Goal: Information Seeking & Learning: Learn about a topic

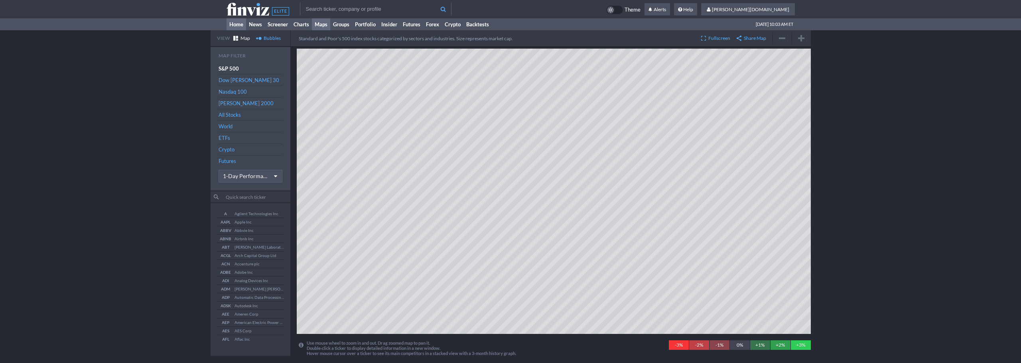
click at [229, 24] on link "Home" at bounding box center [236, 24] width 20 height 12
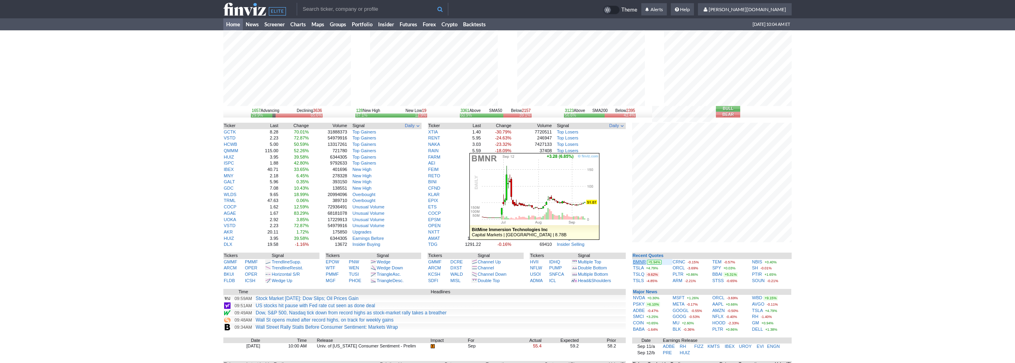
click at [640, 263] on link "BMNR" at bounding box center [639, 262] width 13 height 5
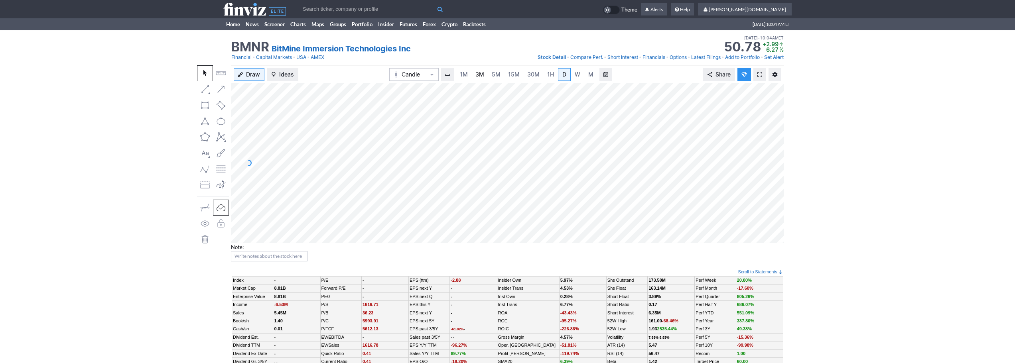
click at [481, 79] on link "3M" at bounding box center [480, 74] width 16 height 13
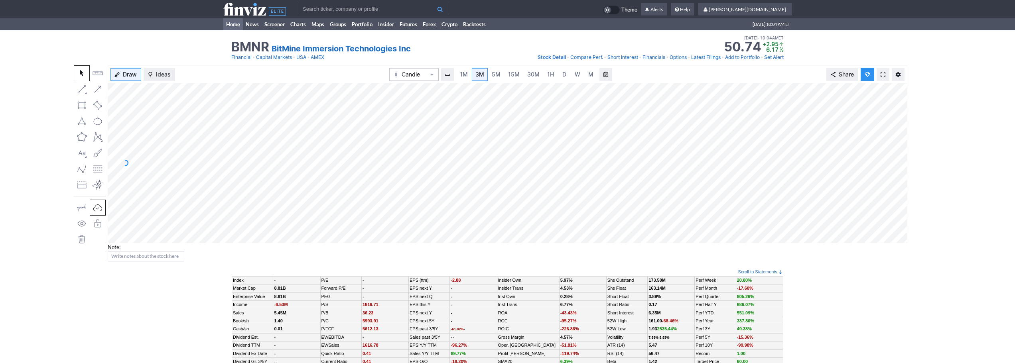
click at [233, 27] on link "Home" at bounding box center [233, 24] width 20 height 12
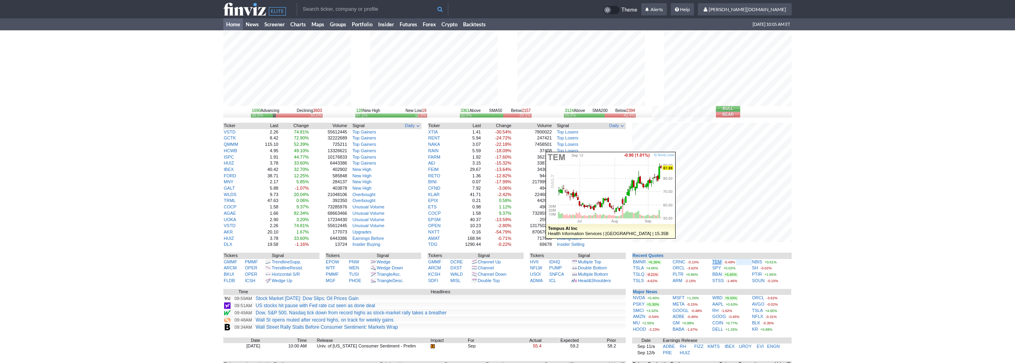
click at [716, 262] on link "TEM" at bounding box center [716, 262] width 9 height 5
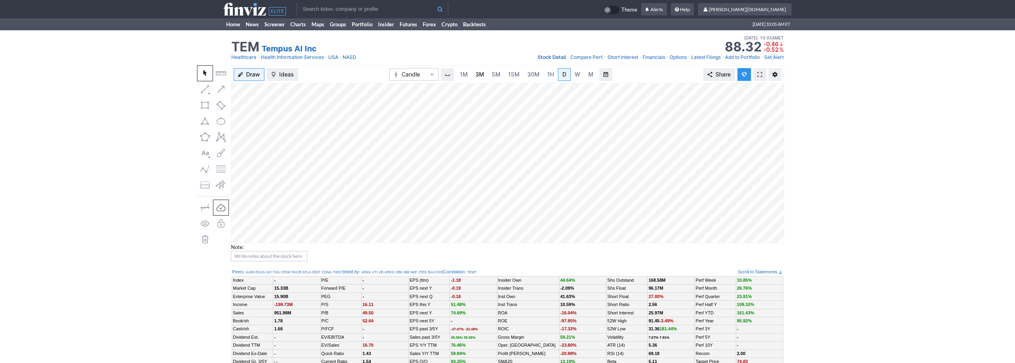
click at [480, 77] on span "3M" at bounding box center [479, 74] width 9 height 7
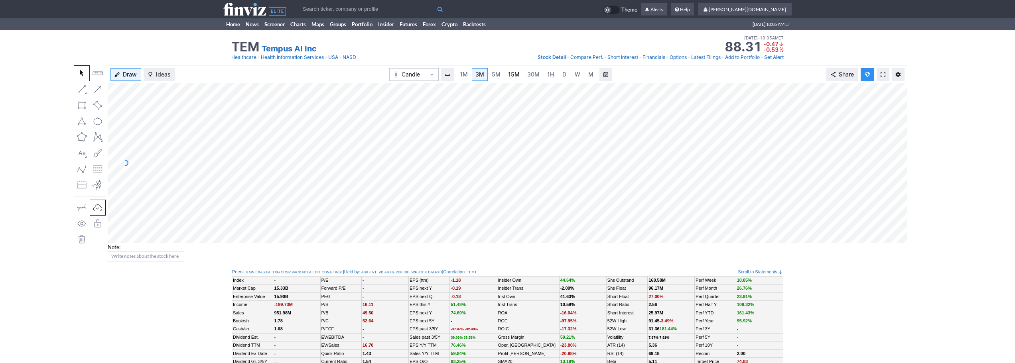
click at [518, 76] on span "15M" at bounding box center [514, 74] width 12 height 7
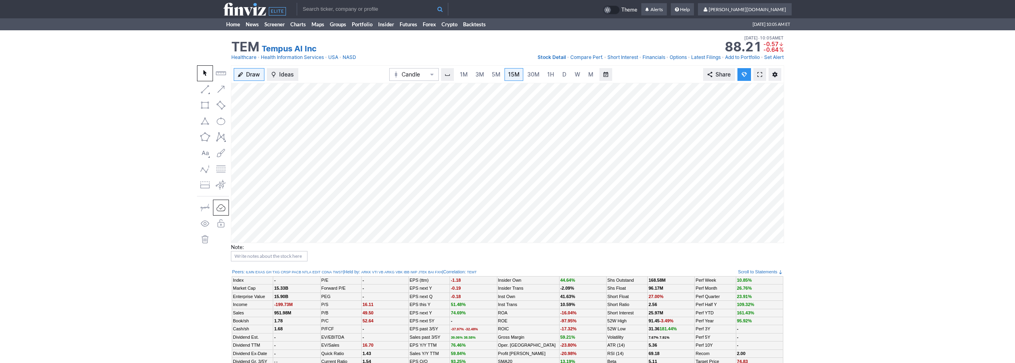
click at [754, 77] on link at bounding box center [759, 74] width 13 height 13
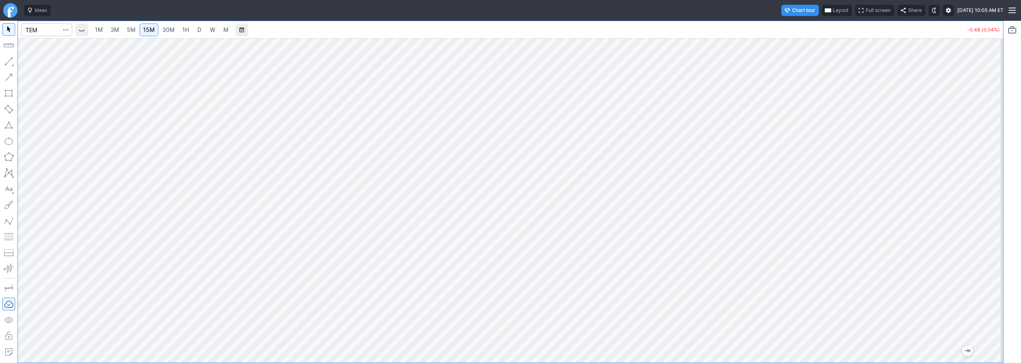
click at [183, 29] on span "1H" at bounding box center [185, 29] width 7 height 7
click at [30, 63] on button "Line" at bounding box center [43, 63] width 47 height 11
click at [1, 58] on div at bounding box center [9, 192] width 18 height 342
click at [34, 63] on span "Line" at bounding box center [46, 63] width 32 height 8
click at [115, 28] on span "3M" at bounding box center [114, 29] width 9 height 7
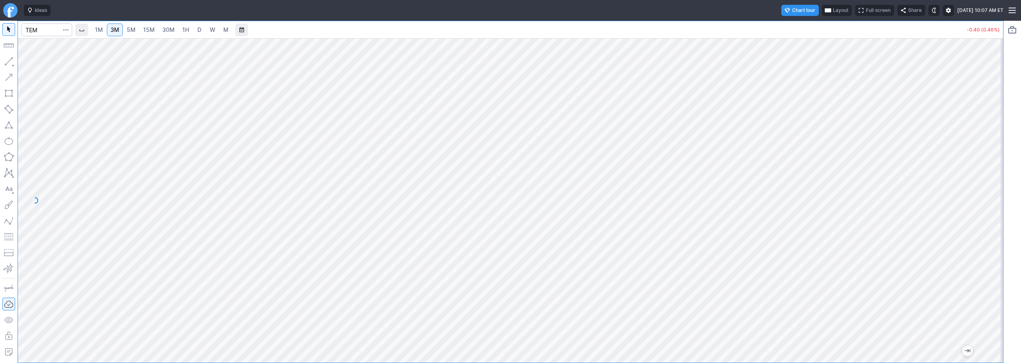
click at [153, 33] on span "15M" at bounding box center [149, 29] width 12 height 7
click at [6, 58] on button "button" at bounding box center [8, 61] width 13 height 13
click at [29, 29] on input "Search" at bounding box center [46, 30] width 51 height 13
type input "crnc"
click at [174, 31] on span "30M" at bounding box center [168, 29] width 12 height 7
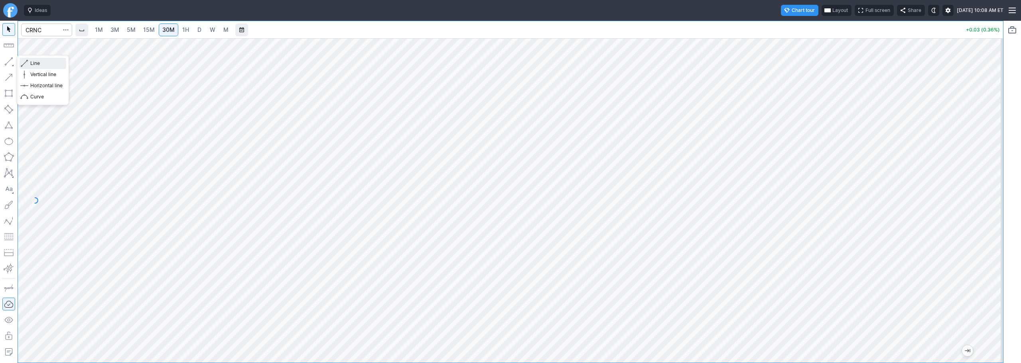
click at [37, 64] on span "Line" at bounding box center [46, 63] width 32 height 8
click at [37, 33] on input "Search" at bounding box center [46, 30] width 51 height 13
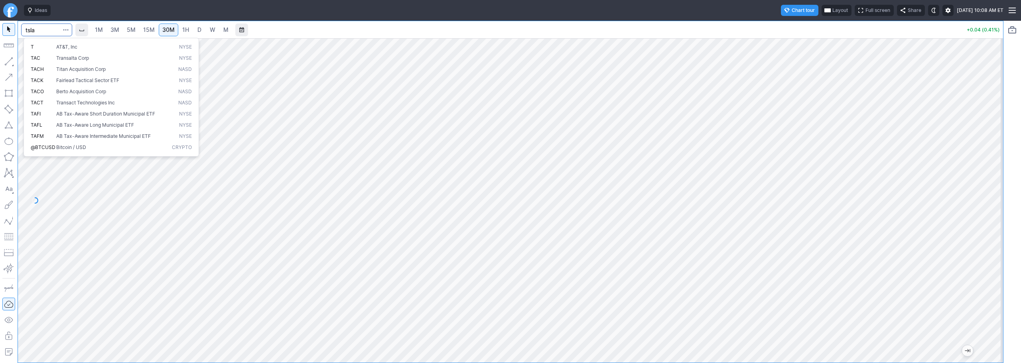
type input "tsla"
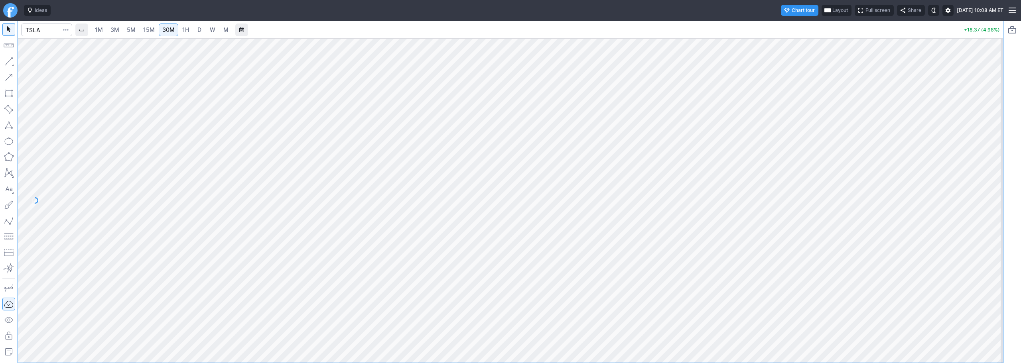
click at [196, 31] on link "D" at bounding box center [199, 30] width 13 height 13
click at [4, 63] on button "button" at bounding box center [8, 61] width 13 height 13
click at [130, 34] on link "5M" at bounding box center [131, 30] width 16 height 13
click at [178, 37] on div "1M 3M 5M 15M 30M 1H D W M" at bounding box center [518, 29] width 886 height 19
click at [185, 31] on span "1H" at bounding box center [185, 29] width 7 height 7
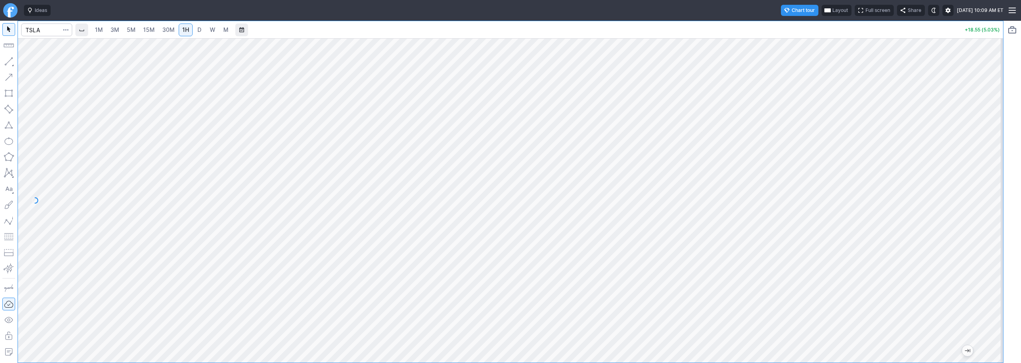
click at [205, 29] on link "D" at bounding box center [199, 30] width 13 height 13
click at [187, 32] on span "1H" at bounding box center [185, 29] width 7 height 7
click at [207, 30] on link "W" at bounding box center [212, 30] width 13 height 13
click at [195, 28] on link "D" at bounding box center [199, 30] width 13 height 13
click at [34, 66] on span "Line" at bounding box center [46, 63] width 32 height 8
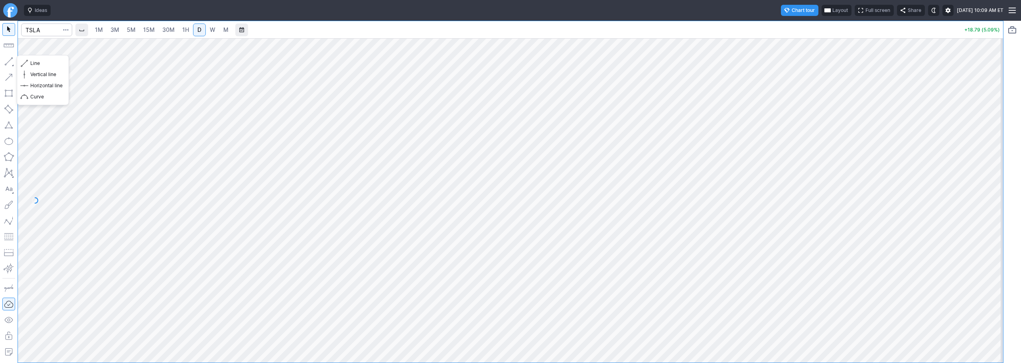
click at [10, 63] on button "button" at bounding box center [8, 61] width 13 height 13
click at [8, 58] on button "button" at bounding box center [8, 61] width 13 height 13
click at [8, 61] on button "button" at bounding box center [8, 61] width 13 height 13
click at [41, 32] on input "Search" at bounding box center [46, 30] width 51 height 13
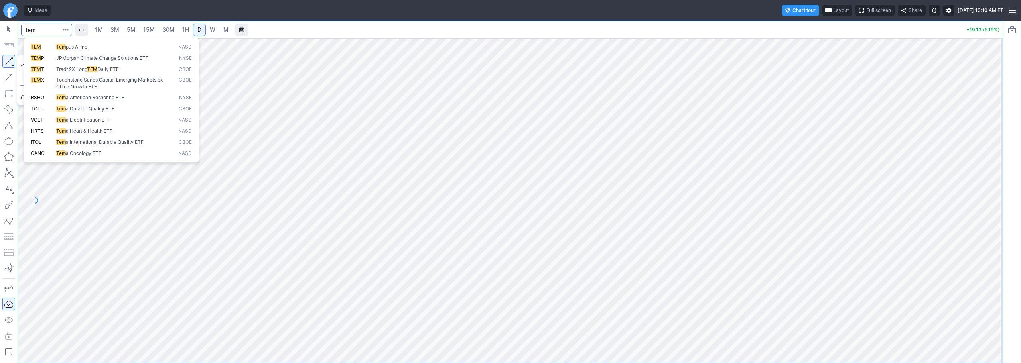
type input "tem"
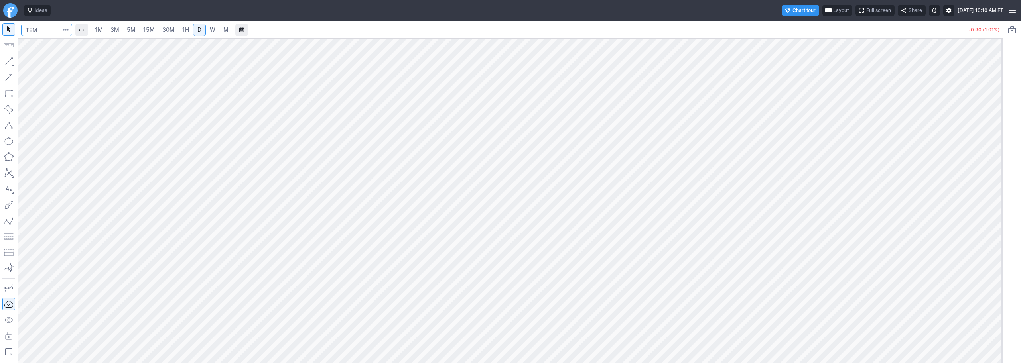
click at [35, 31] on input "Search" at bounding box center [46, 30] width 51 height 13
type input "crnc"
click at [42, 25] on input "Search" at bounding box center [46, 30] width 51 height 13
type input "bmnr"
click at [115, 31] on span "3M" at bounding box center [114, 29] width 9 height 7
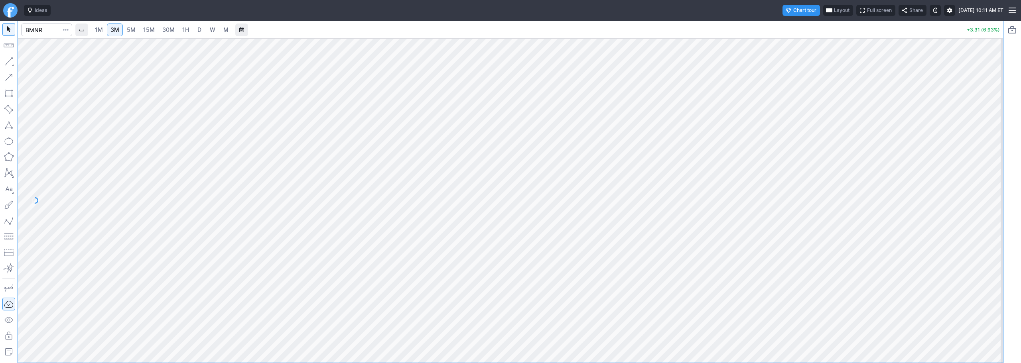
click at [169, 34] on link "30M" at bounding box center [169, 30] width 20 height 13
click at [196, 36] on link "D" at bounding box center [199, 30] width 13 height 13
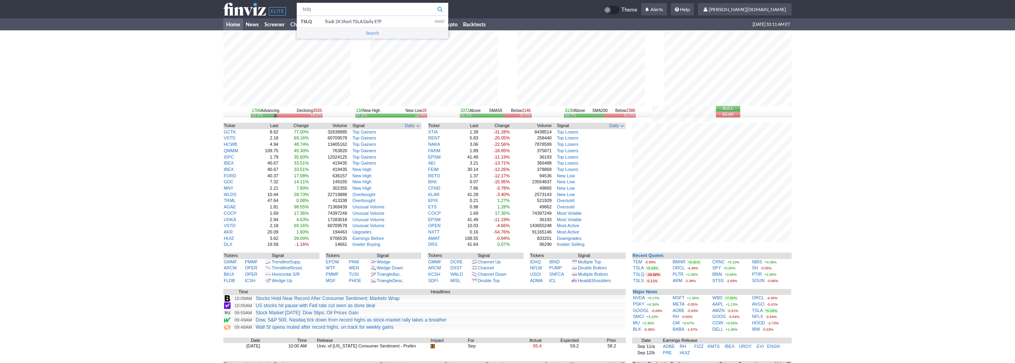
type input "tslq"
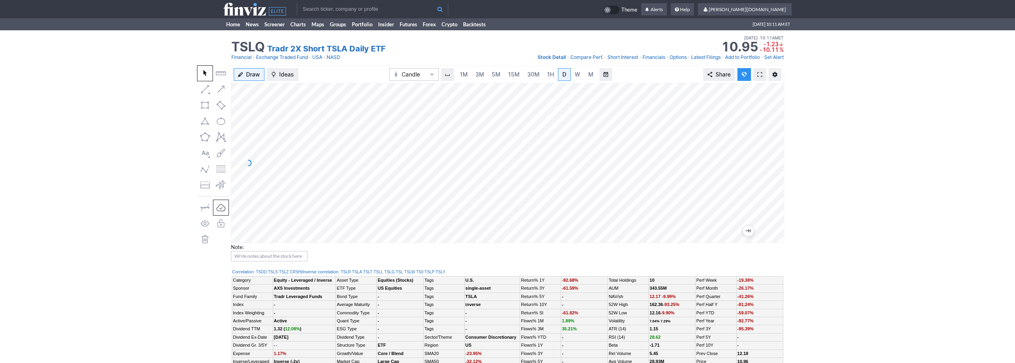
click at [376, 10] on input "text" at bounding box center [373, 9] width 152 height 13
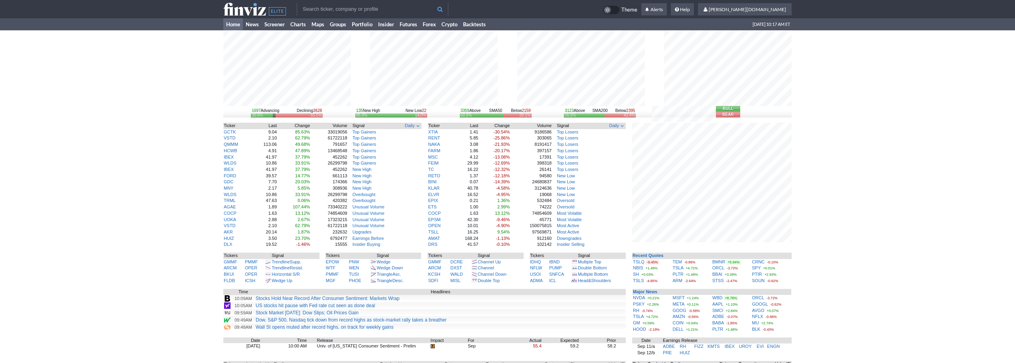
click at [817, 215] on div "1697 Advancing Declining 3628 30.6% 65.5% 135 New High New Low 22 86.0% 14.0% 3…" at bounding box center [507, 245] width 1015 height 430
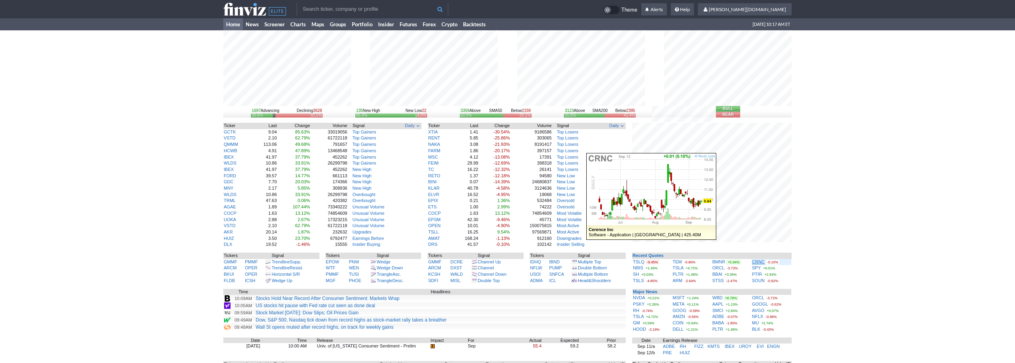
click at [757, 263] on link "CRNC" at bounding box center [758, 262] width 13 height 5
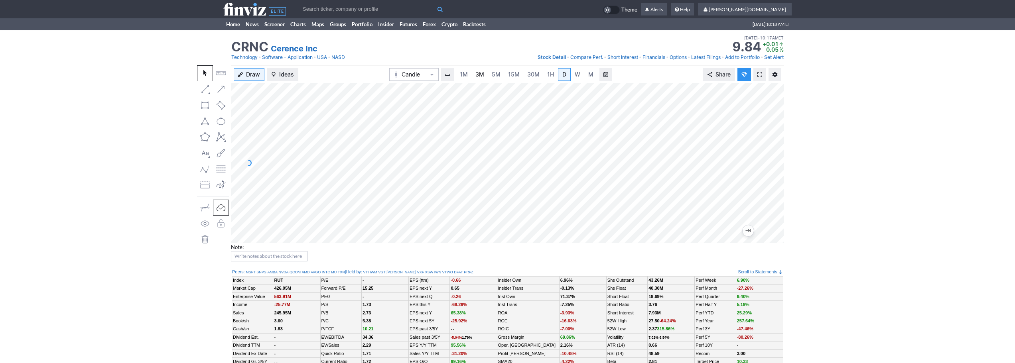
click at [484, 75] on link "3M" at bounding box center [480, 74] width 16 height 13
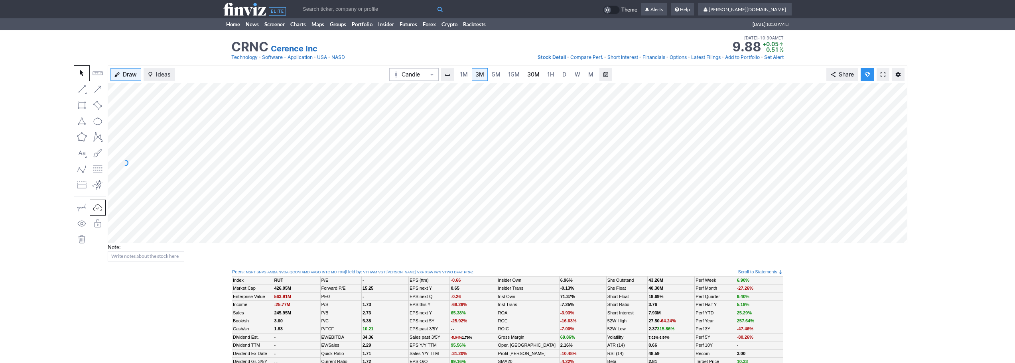
click at [531, 78] on span "30M" at bounding box center [533, 75] width 12 height 8
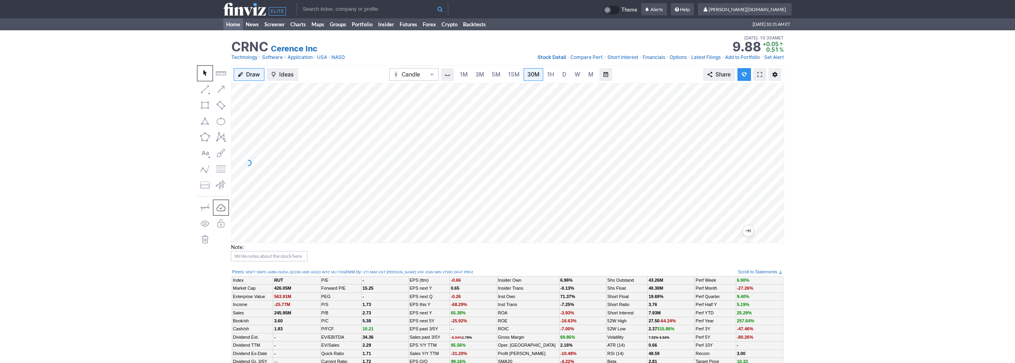
click at [229, 22] on link "Home" at bounding box center [233, 24] width 20 height 12
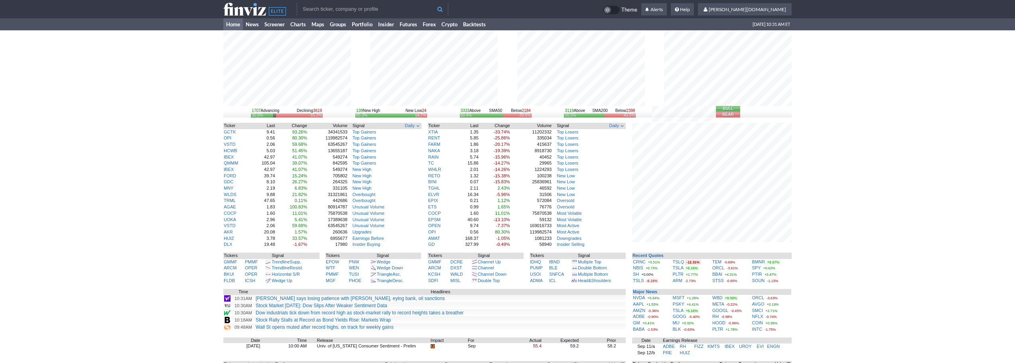
click at [312, 10] on input "text" at bounding box center [373, 9] width 152 height 13
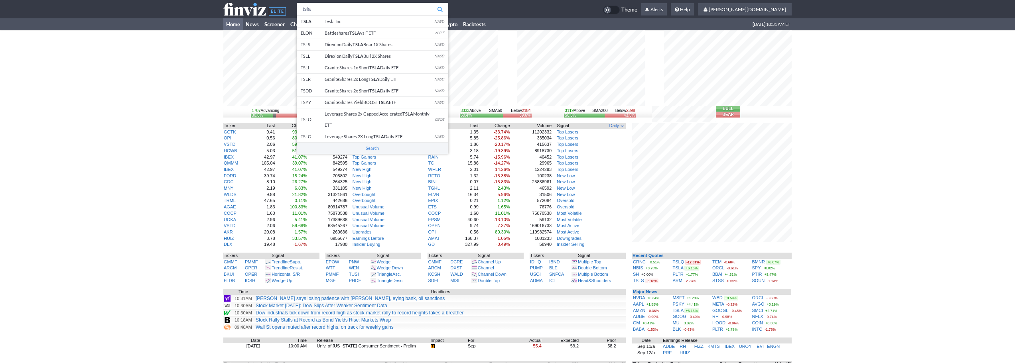
type input "tsla"
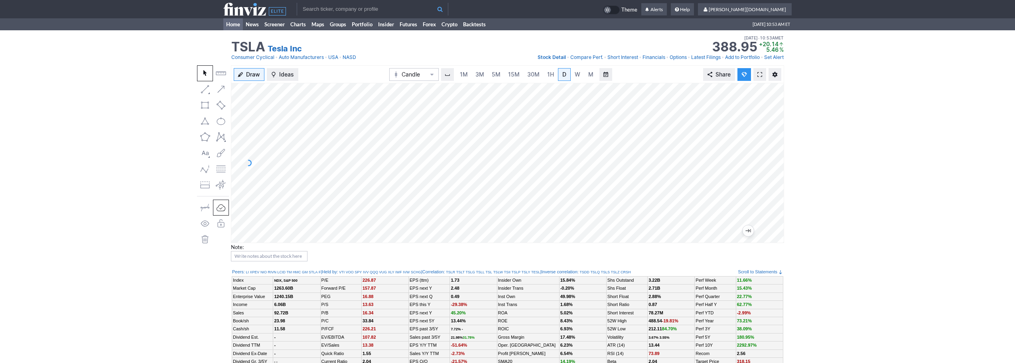
click at [223, 22] on link "Home" at bounding box center [233, 24] width 20 height 12
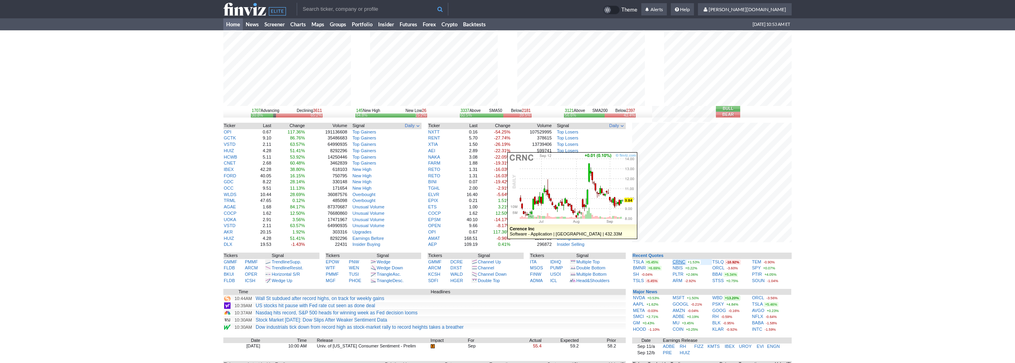
click at [678, 262] on link "CRNC" at bounding box center [679, 262] width 13 height 5
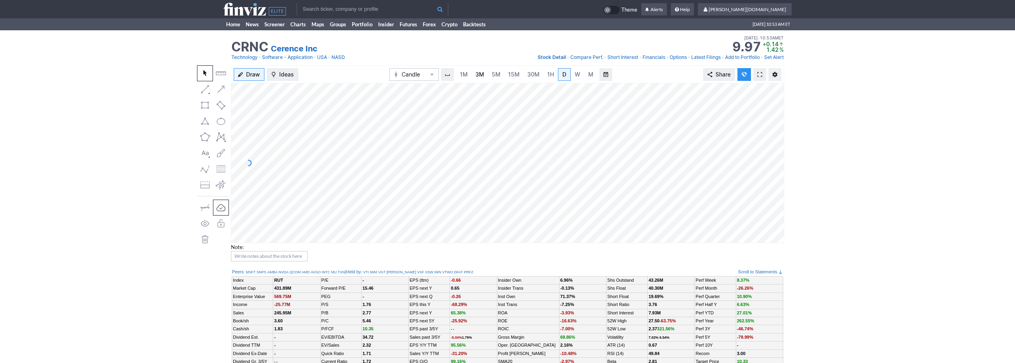
click at [480, 77] on span "3M" at bounding box center [479, 74] width 9 height 7
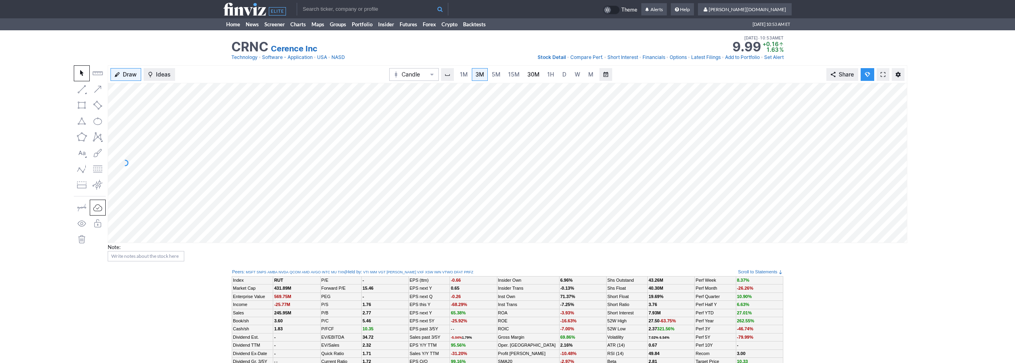
click at [539, 73] on link "30M" at bounding box center [534, 74] width 20 height 13
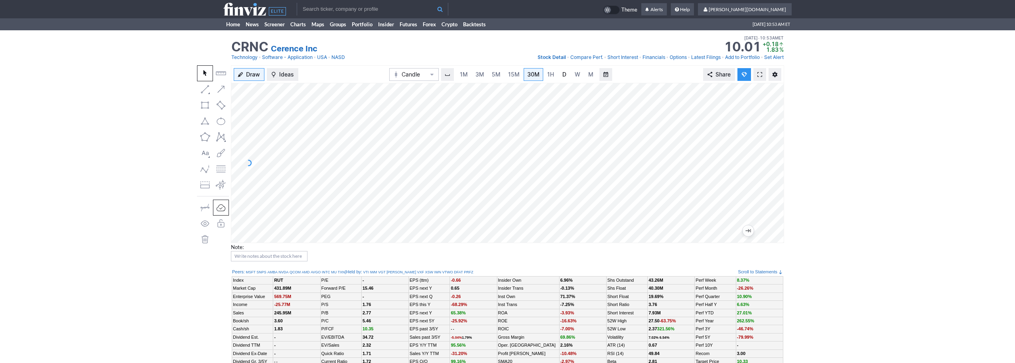
click at [558, 76] on link "D" at bounding box center [564, 74] width 13 height 13
click at [480, 74] on span "3M" at bounding box center [479, 74] width 9 height 7
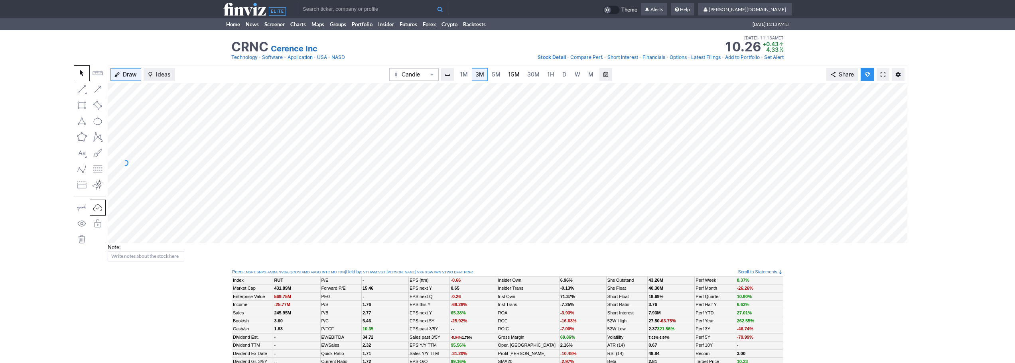
click at [516, 75] on span "15M" at bounding box center [514, 74] width 12 height 7
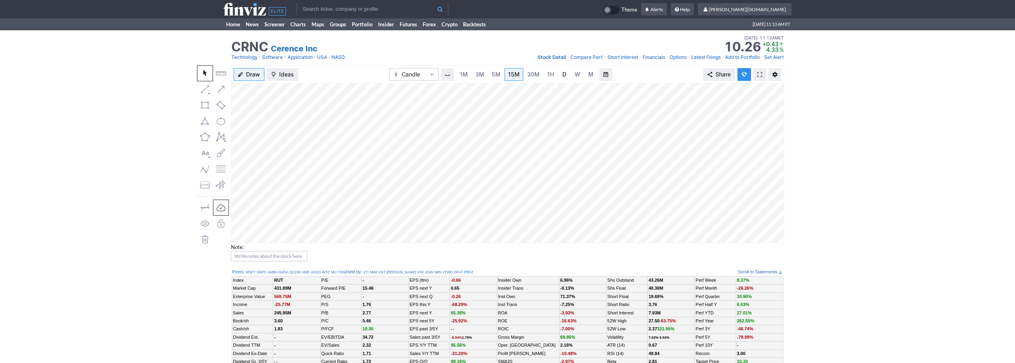
click at [558, 73] on link "D" at bounding box center [564, 74] width 13 height 13
click at [479, 73] on span "3M" at bounding box center [479, 74] width 9 height 7
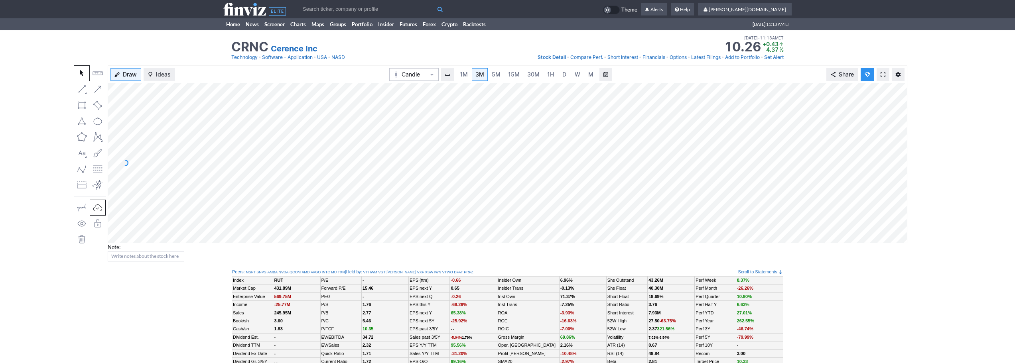
click at [395, 12] on input "text" at bounding box center [373, 9] width 152 height 13
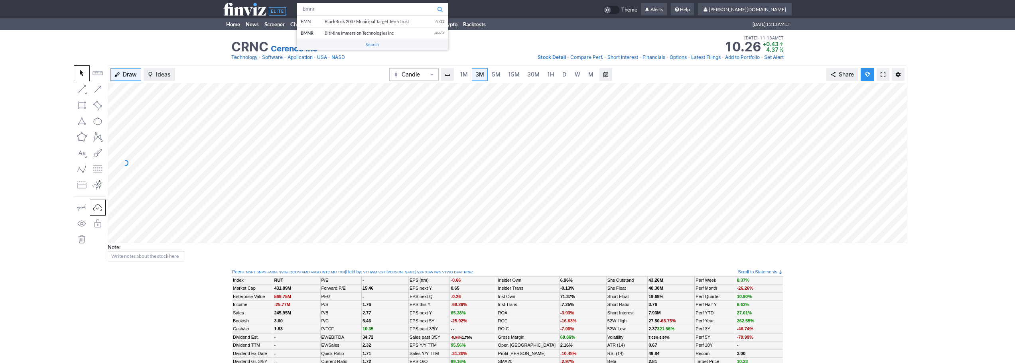
type input "bmnr"
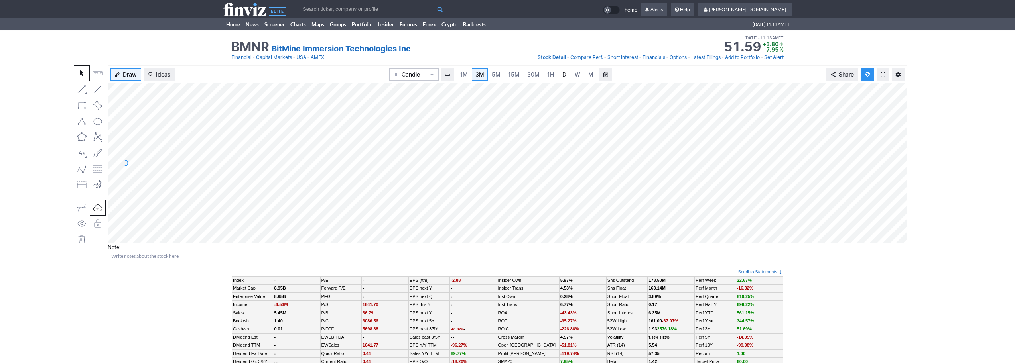
click at [567, 79] on link "D" at bounding box center [564, 74] width 13 height 13
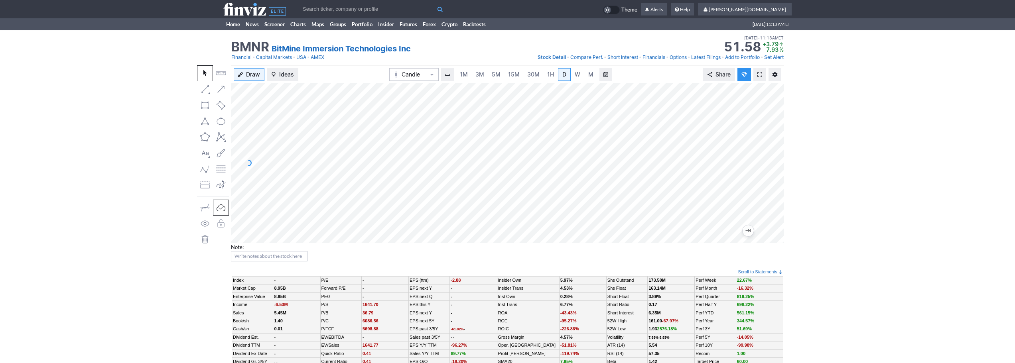
click at [231, 127] on div "Draw Ideas Candle 1M 3M 5M 15M 30M 1H D W M Share Note:" at bounding box center [507, 163] width 553 height 196
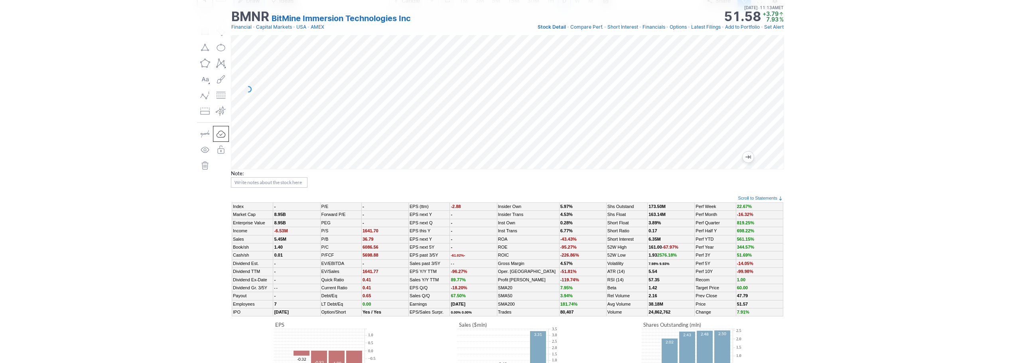
scroll to position [40, 0]
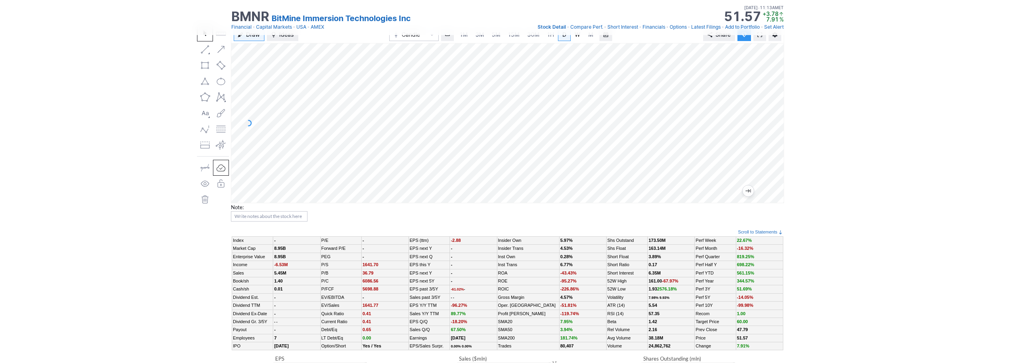
click at [581, 40] on link "W" at bounding box center [577, 34] width 13 height 13
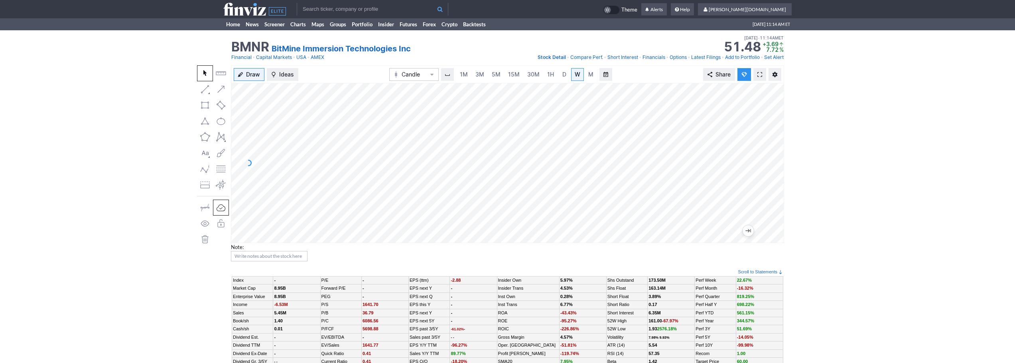
click at [342, 7] on input "text" at bounding box center [373, 9] width 152 height 13
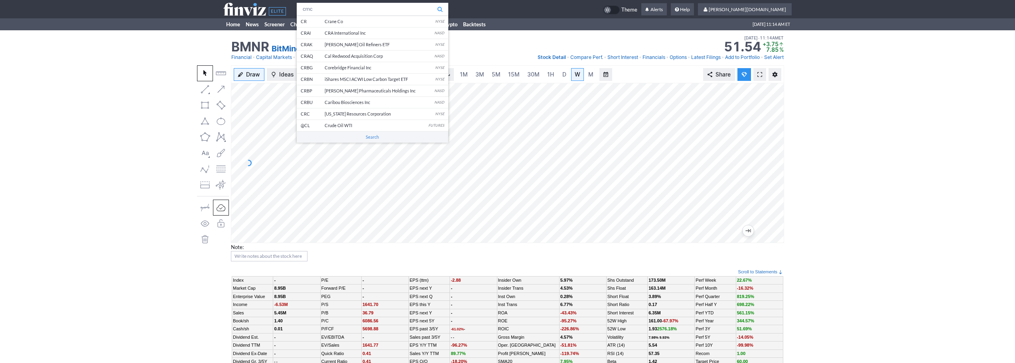
type input "crnc"
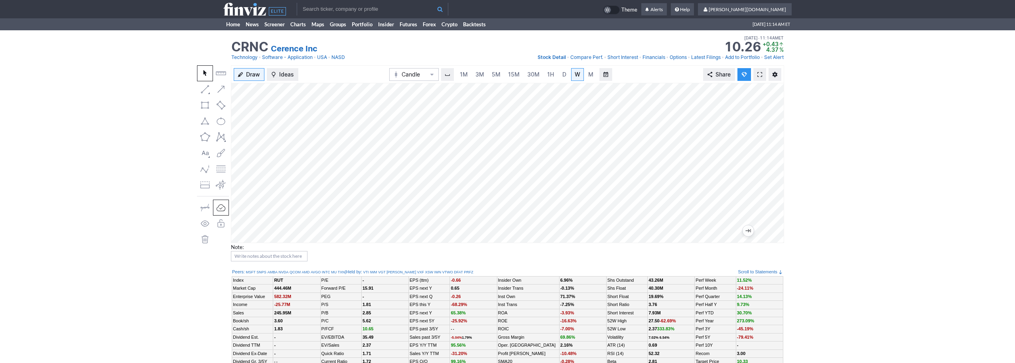
click at [351, 4] on input "text" at bounding box center [373, 9] width 152 height 13
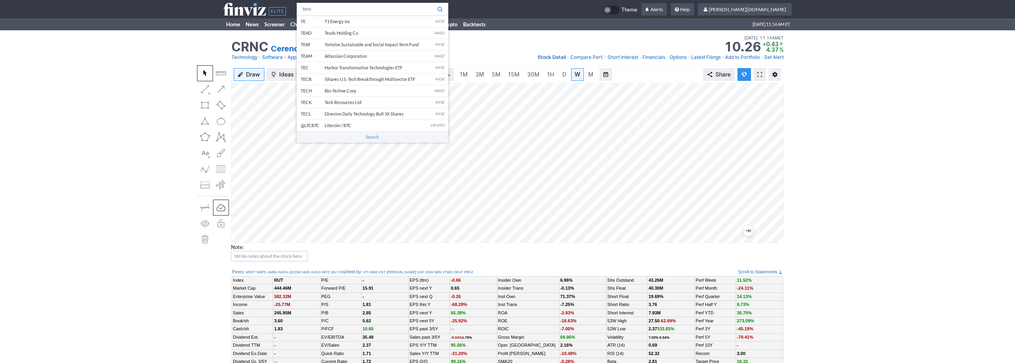
type input "tem"
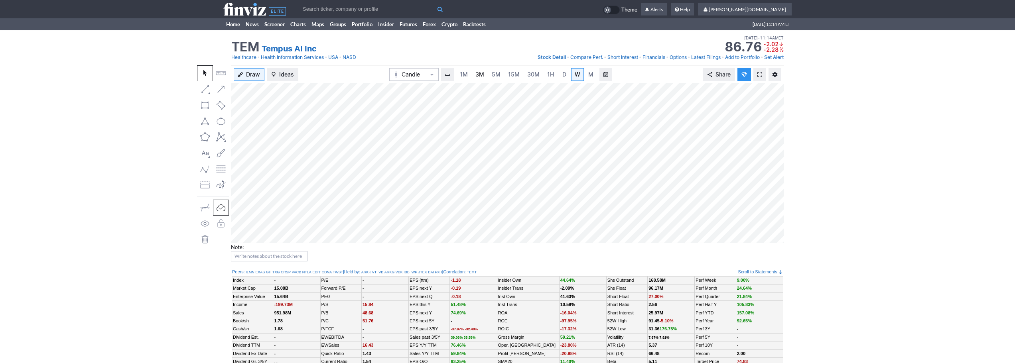
click at [476, 78] on span "3M" at bounding box center [479, 75] width 9 height 8
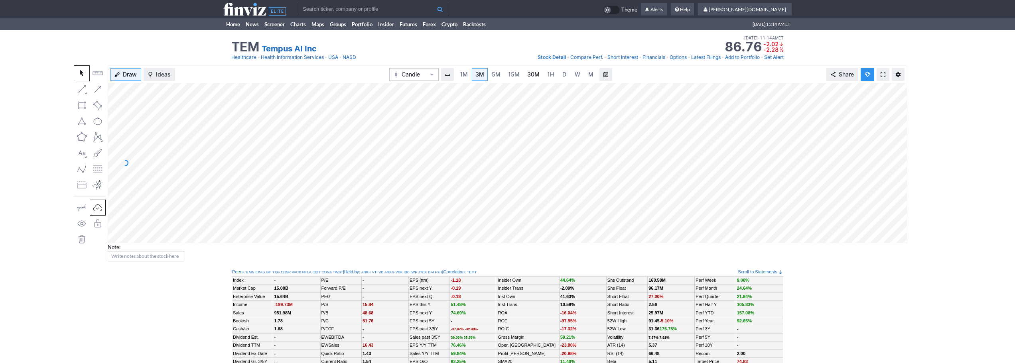
click at [525, 79] on link "30M" at bounding box center [534, 74] width 20 height 13
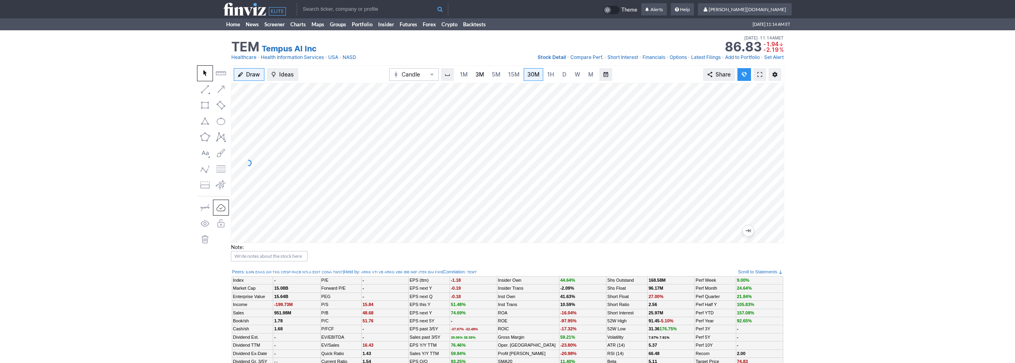
click at [476, 72] on span "3M" at bounding box center [479, 74] width 9 height 7
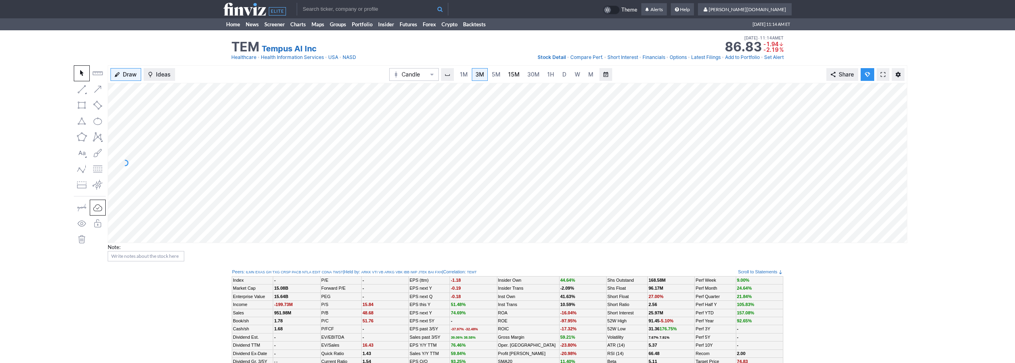
click at [517, 77] on span "15M" at bounding box center [514, 74] width 12 height 7
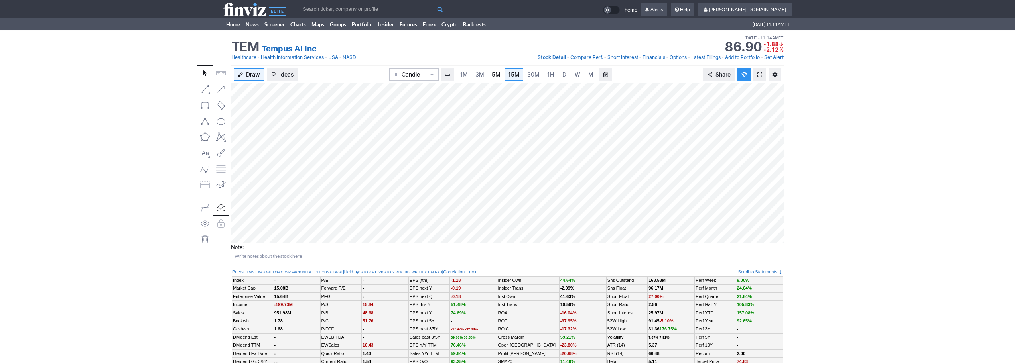
click at [497, 75] on span "5M" at bounding box center [496, 74] width 9 height 7
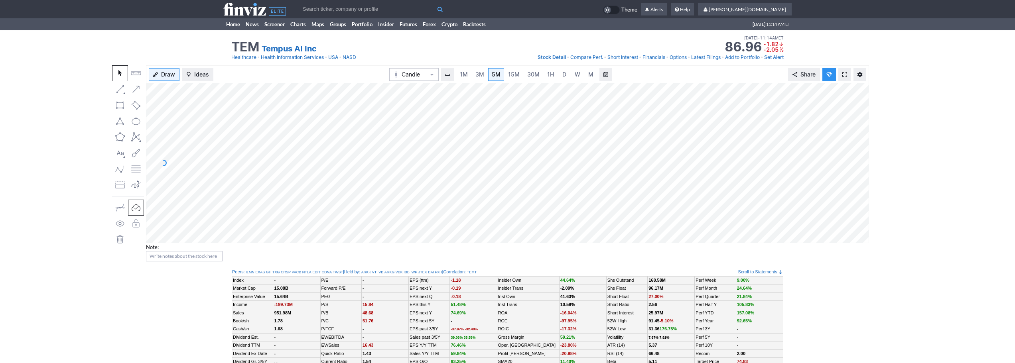
click at [849, 77] on link at bounding box center [844, 74] width 13 height 13
click at [521, 75] on link "15M" at bounding box center [513, 74] width 19 height 13
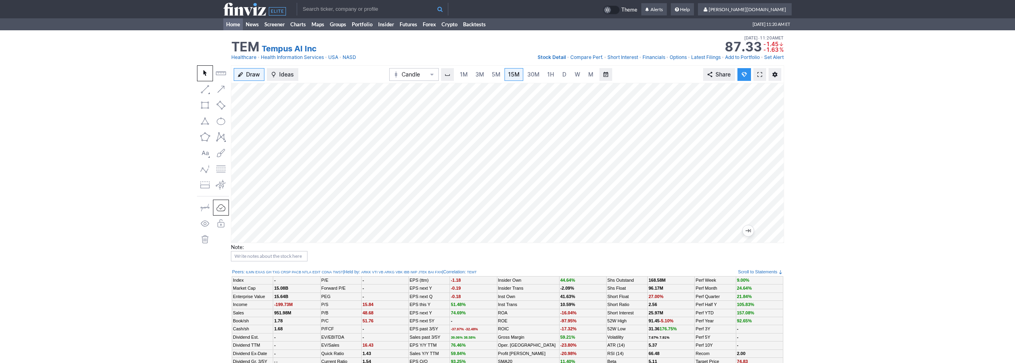
click at [237, 29] on link "Home" at bounding box center [233, 24] width 20 height 12
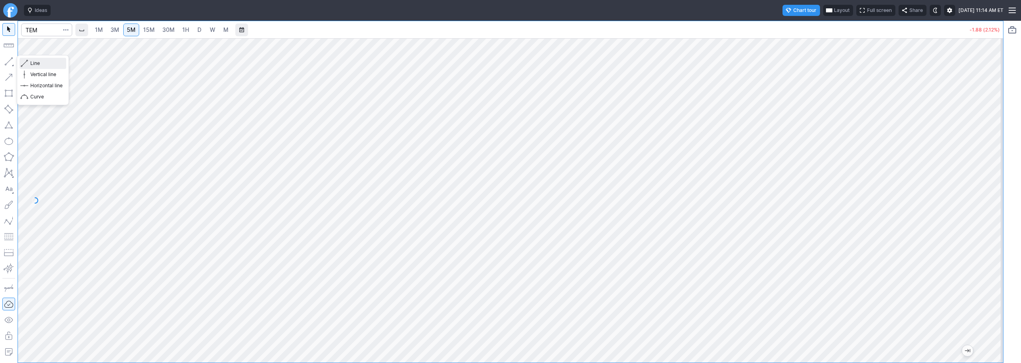
click at [37, 64] on span "Line" at bounding box center [46, 63] width 32 height 8
click at [40, 66] on span "Line" at bounding box center [46, 63] width 32 height 8
click at [31, 62] on span "Line" at bounding box center [46, 63] width 32 height 8
drag, startPoint x: 34, startPoint y: 60, endPoint x: 62, endPoint y: 67, distance: 28.7
click at [35, 61] on span "Line" at bounding box center [46, 63] width 32 height 8
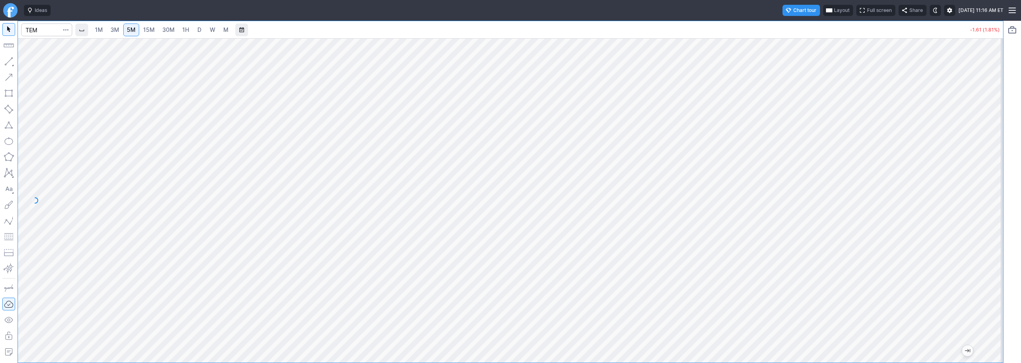
click at [151, 28] on span "15M" at bounding box center [149, 29] width 12 height 7
drag, startPoint x: 35, startPoint y: 61, endPoint x: 56, endPoint y: 65, distance: 21.3
click at [38, 61] on span "Line" at bounding box center [46, 63] width 32 height 8
click at [42, 65] on span "Line" at bounding box center [46, 63] width 32 height 8
click at [57, 29] on input "Search" at bounding box center [46, 30] width 51 height 13
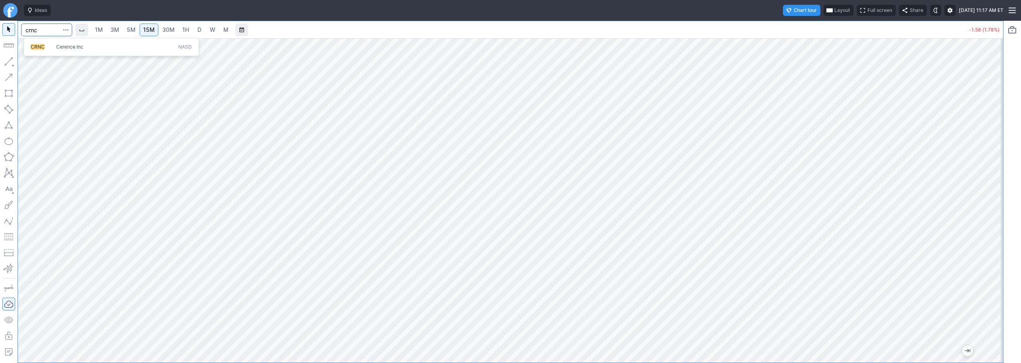
type input "crnc"
click at [75, 45] on span "Cerence Inc" at bounding box center [69, 47] width 27 height 6
click at [193, 30] on link "1H" at bounding box center [186, 30] width 14 height 13
click at [200, 31] on span "D" at bounding box center [199, 29] width 4 height 7
click at [123, 30] on link "3M" at bounding box center [115, 30] width 16 height 13
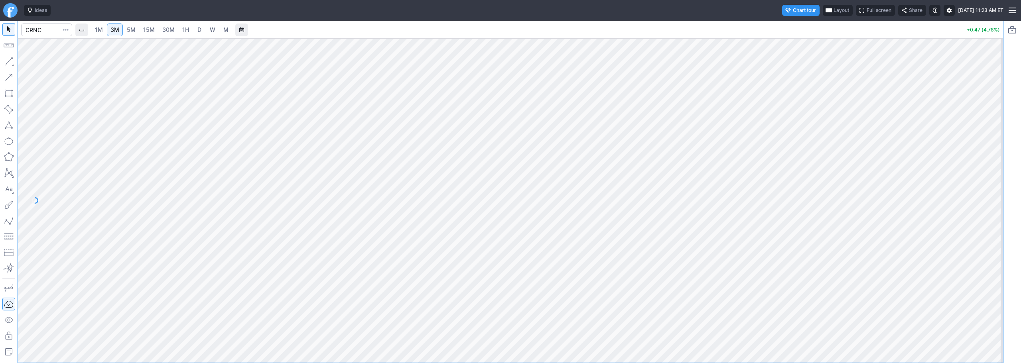
click at [187, 31] on span "1H" at bounding box center [185, 29] width 7 height 7
click at [202, 29] on span "D" at bounding box center [200, 30] width 6 height 8
click at [213, 31] on span "W" at bounding box center [213, 29] width 6 height 7
click at [116, 28] on span "3M" at bounding box center [114, 29] width 9 height 7
click at [188, 31] on span "1H" at bounding box center [185, 29] width 7 height 7
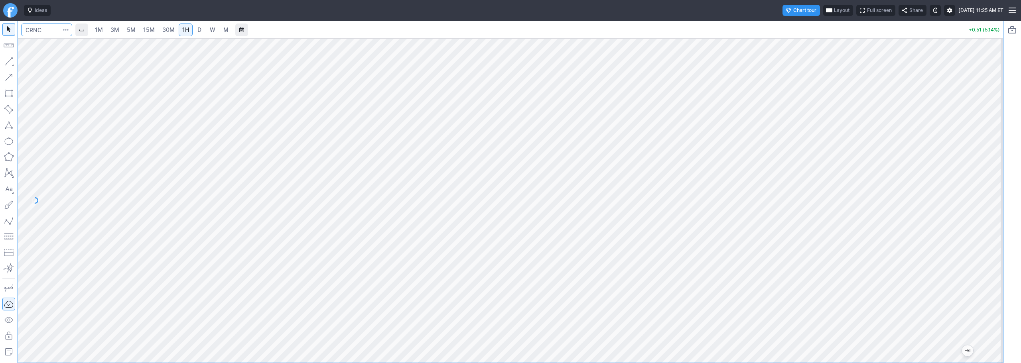
click at [36, 26] on input "Search" at bounding box center [46, 30] width 51 height 13
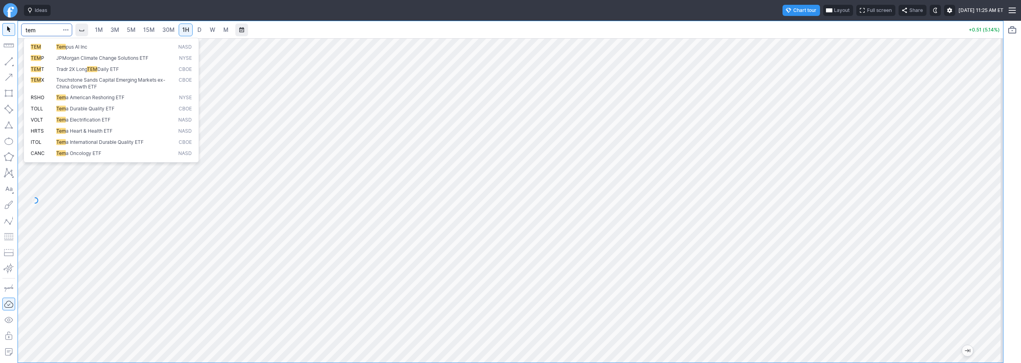
type input "tem"
click at [58, 50] on span "Tem pus AI Inc" at bounding box center [116, 47] width 122 height 7
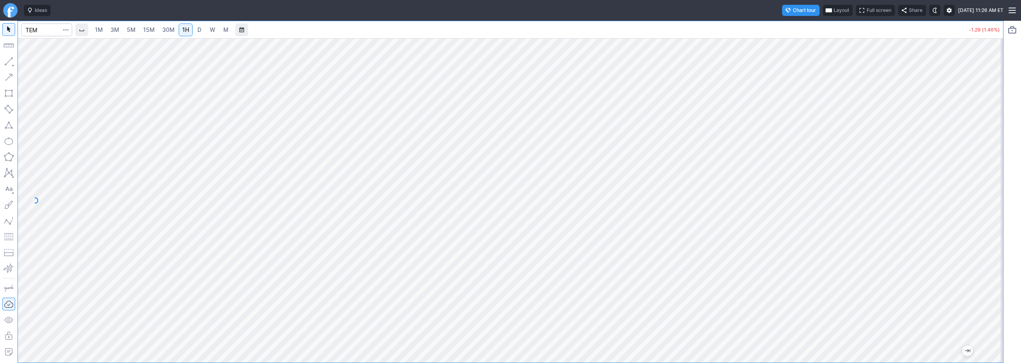
click at [117, 28] on span "3M" at bounding box center [114, 29] width 9 height 7
click at [149, 31] on span "15M" at bounding box center [149, 29] width 12 height 7
click at [41, 29] on input "Search" at bounding box center [46, 30] width 51 height 13
type input "crnc"
click at [49, 49] on span "CRNC" at bounding box center [44, 47] width 26 height 7
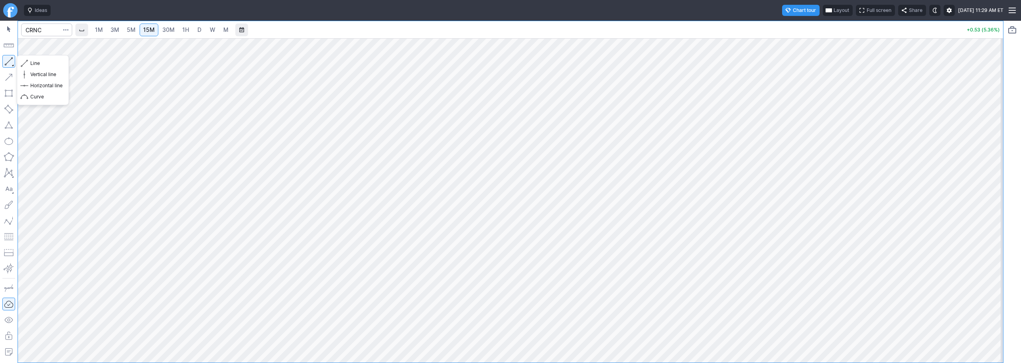
click at [6, 60] on button "button" at bounding box center [8, 61] width 13 height 13
drag, startPoint x: 37, startPoint y: 64, endPoint x: 46, endPoint y: 67, distance: 9.1
click at [46, 67] on button "Line" at bounding box center [43, 63] width 47 height 11
drag, startPoint x: 7, startPoint y: 60, endPoint x: 14, endPoint y: 66, distance: 9.3
click at [7, 60] on button "button" at bounding box center [8, 61] width 13 height 13
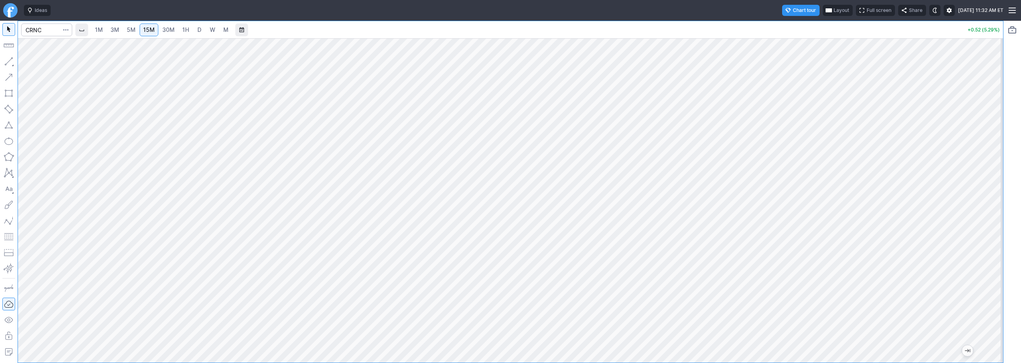
click at [980, 218] on div at bounding box center [510, 200] width 985 height 325
click at [54, 30] on input "Search" at bounding box center [46, 30] width 51 height 13
type input "bmnr"
click at [192, 34] on link "1H" at bounding box center [186, 30] width 14 height 13
drag, startPoint x: 37, startPoint y: 63, endPoint x: 64, endPoint y: 75, distance: 29.5
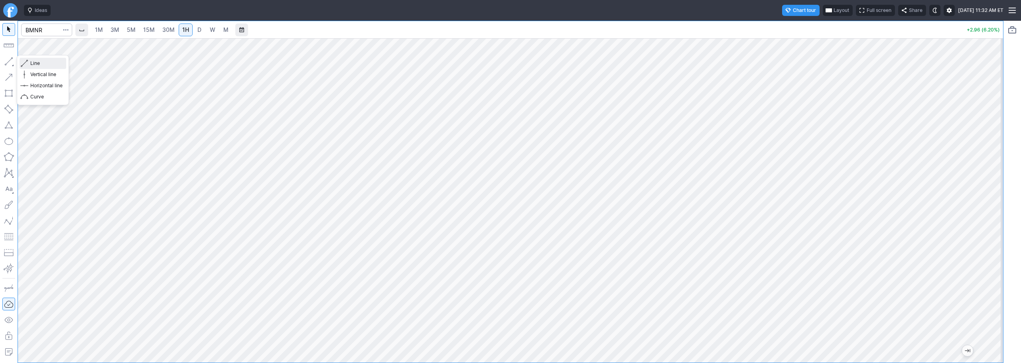
click at [41, 65] on span "Line" at bounding box center [46, 63] width 32 height 8
click at [29, 65] on button "Line" at bounding box center [43, 63] width 47 height 11
click at [41, 65] on span "Line" at bounding box center [46, 63] width 32 height 8
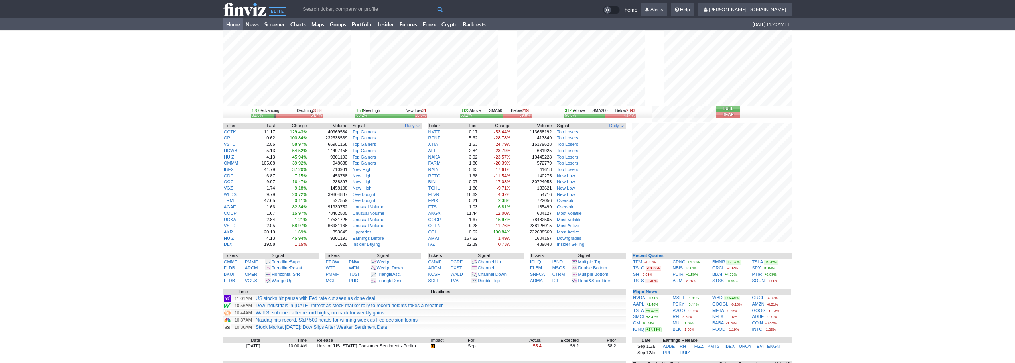
click at [365, 15] on input "text" at bounding box center [373, 9] width 152 height 13
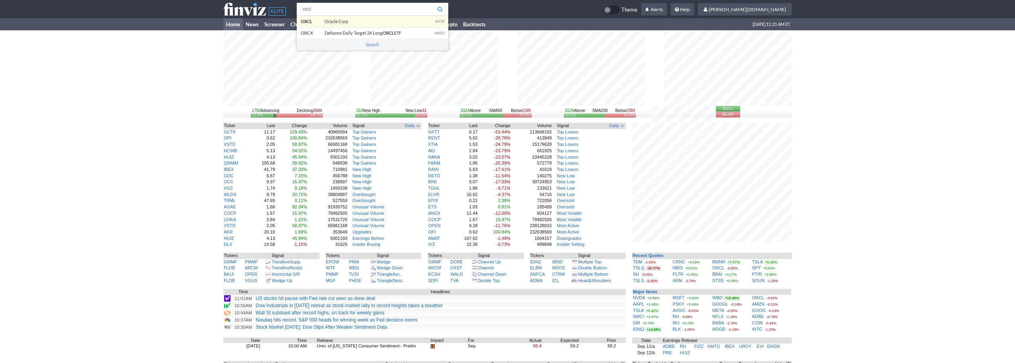
type input "orcl"
click at [346, 23] on body "orcl ORCL Oracle Corp NYSE ORCX Defiance Daily Target 2X Long ORCL ETF NASD Sea…" at bounding box center [507, 249] width 1015 height 498
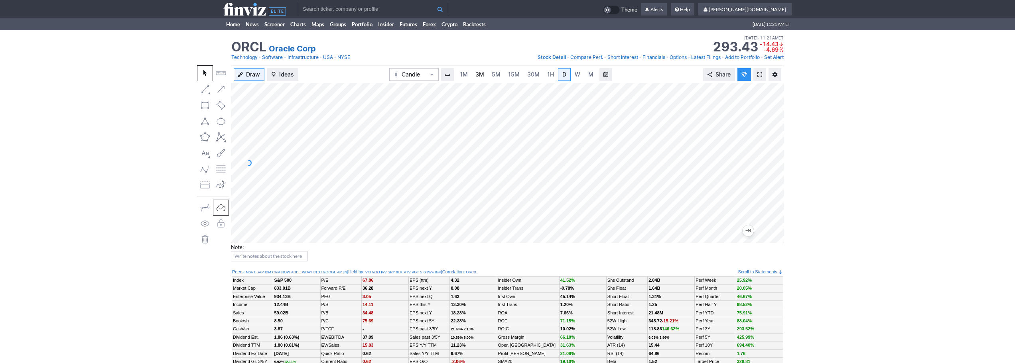
click at [475, 75] on link "3M" at bounding box center [480, 74] width 16 height 13
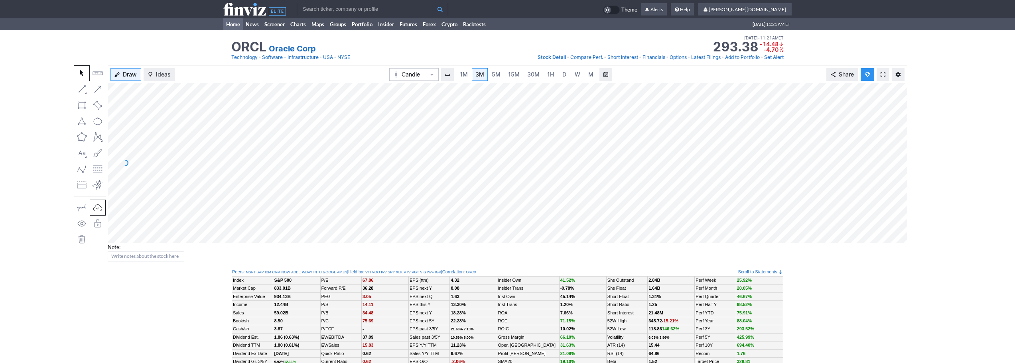
click at [228, 22] on link "Home" at bounding box center [233, 24] width 20 height 12
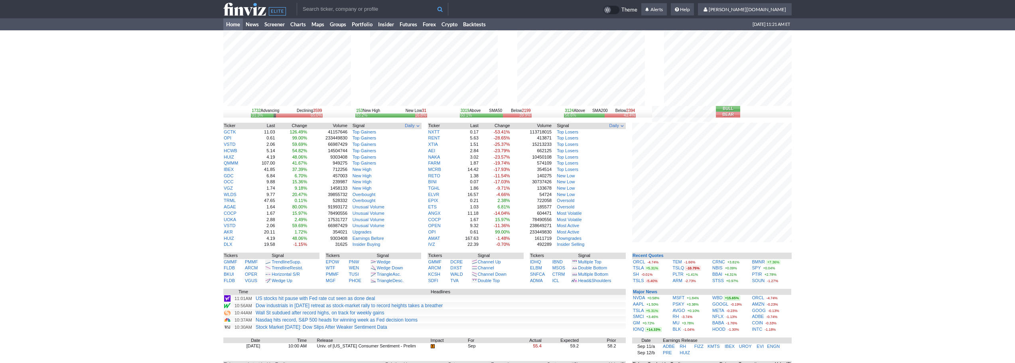
click at [367, 9] on input "text" at bounding box center [373, 9] width 152 height 13
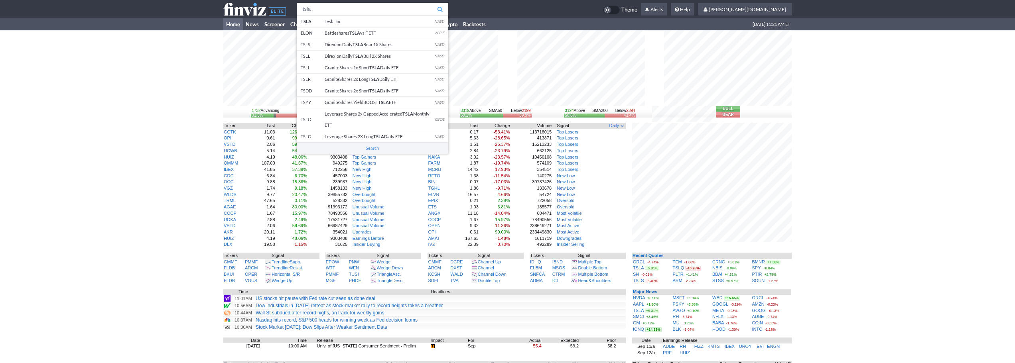
type input "tsla"
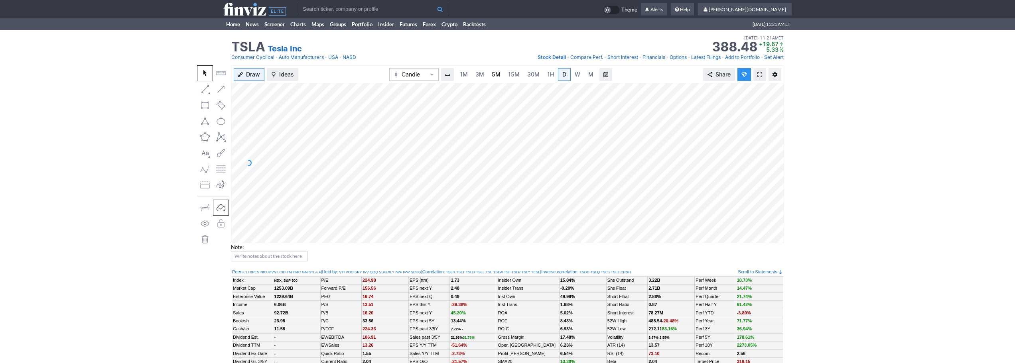
click at [491, 77] on link "5M" at bounding box center [496, 74] width 16 height 13
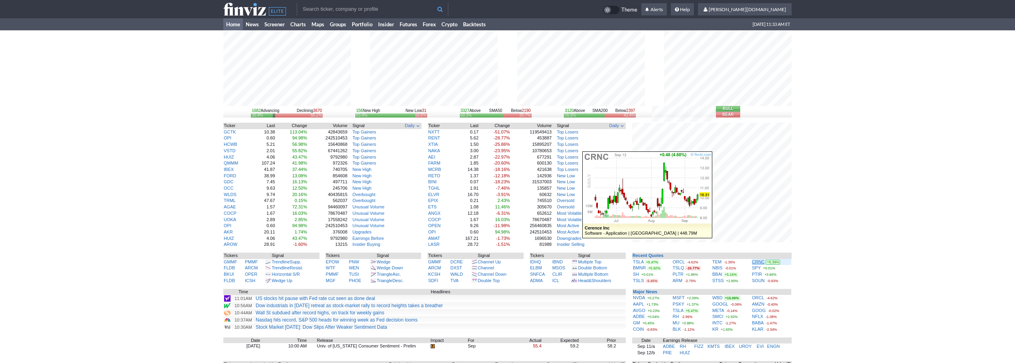
click at [753, 261] on link "CRNC" at bounding box center [758, 262] width 13 height 5
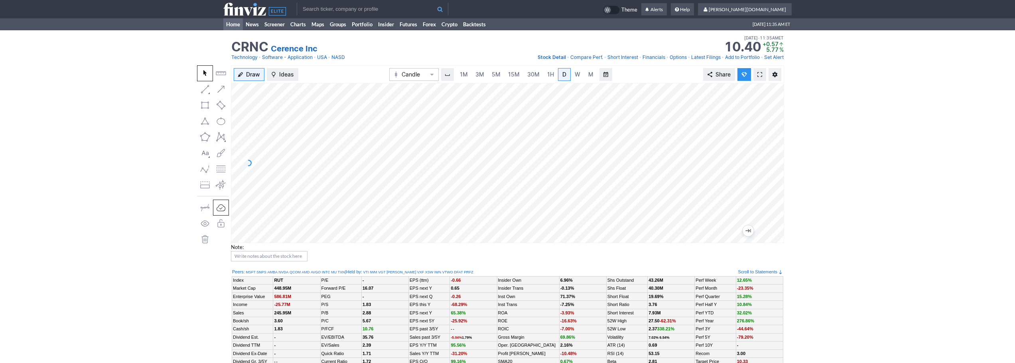
drag, startPoint x: 218, startPoint y: 39, endPoint x: 232, endPoint y: 27, distance: 19.2
click at [220, 37] on div "CRNC Cerence Inc Last Close Sep 12 • 11:33AM ET 10.36 Dollar change +0.53 Perce…" at bounding box center [507, 47] width 1015 height 35
click at [233, 24] on link "Home" at bounding box center [233, 24] width 20 height 12
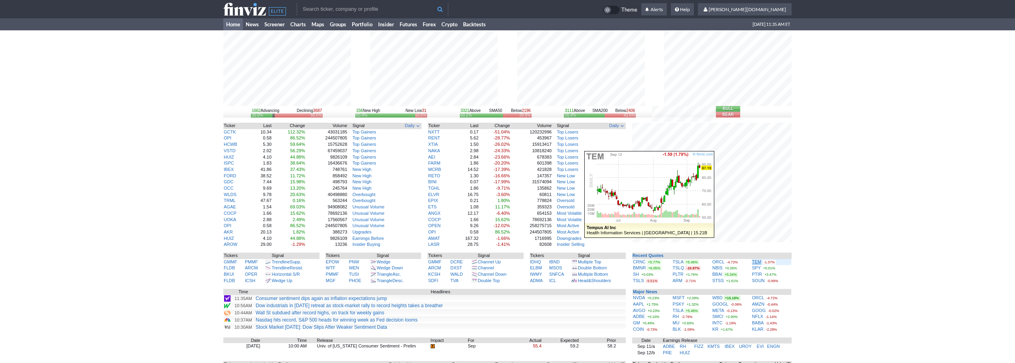
click at [755, 261] on link "TEM" at bounding box center [756, 262] width 9 height 5
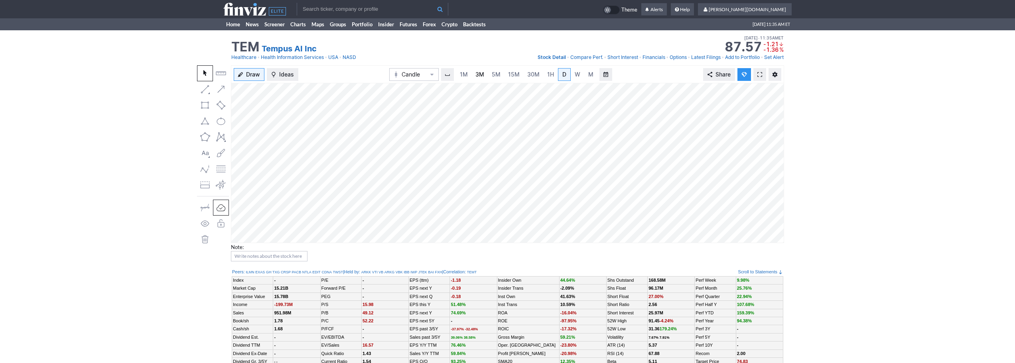
click at [476, 75] on span "3M" at bounding box center [479, 74] width 9 height 7
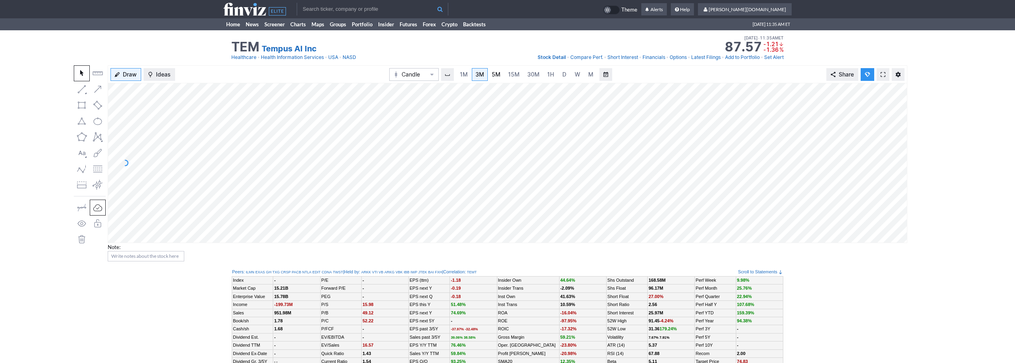
click at [500, 76] on span "5M" at bounding box center [496, 74] width 9 height 7
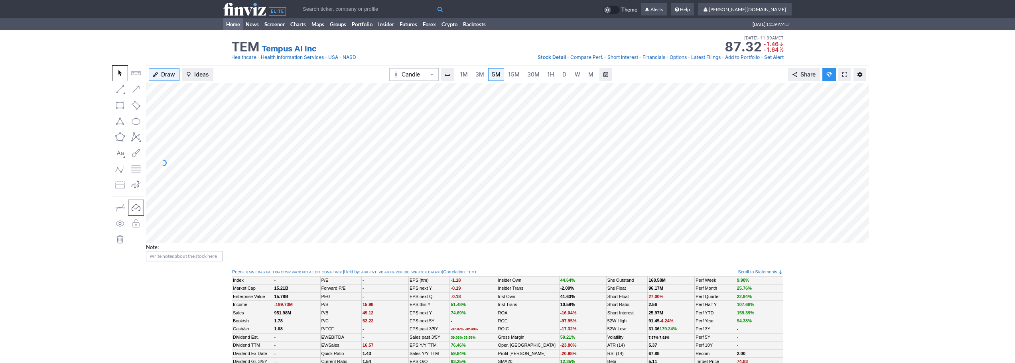
click at [228, 21] on link "Home" at bounding box center [233, 24] width 20 height 12
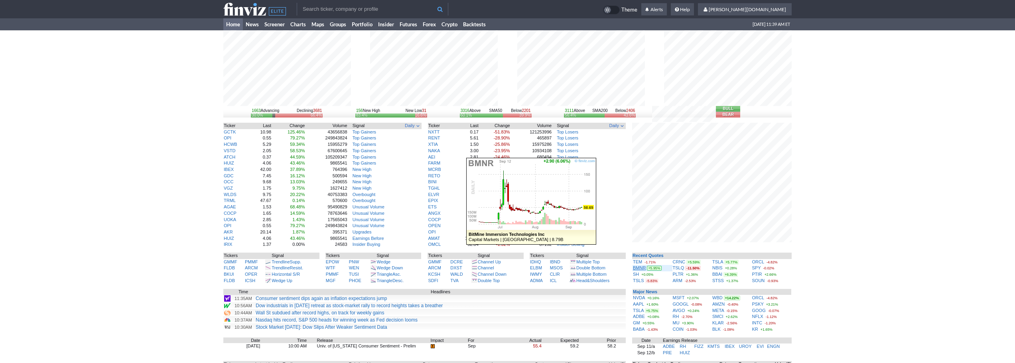
click at [637, 268] on link "BMNR" at bounding box center [639, 268] width 13 height 5
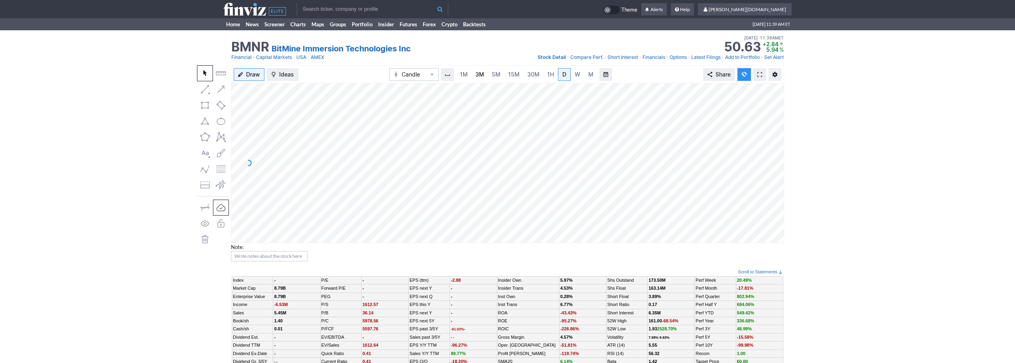
click at [472, 75] on link "3M" at bounding box center [480, 74] width 16 height 13
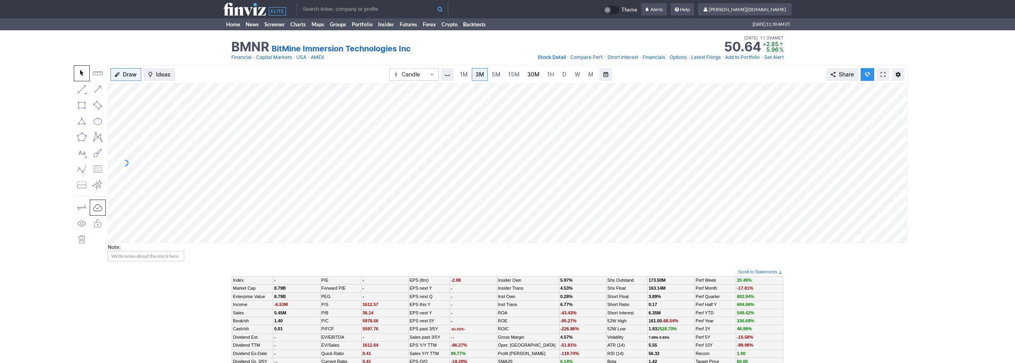
click at [537, 70] on link "30M" at bounding box center [534, 74] width 20 height 13
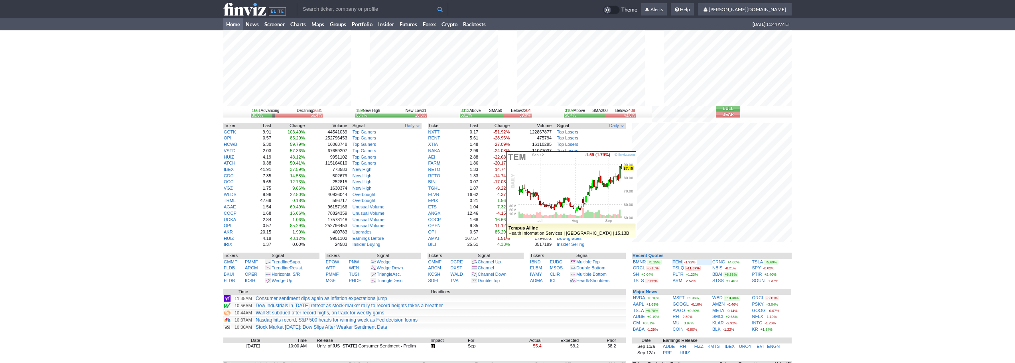
click at [677, 261] on link "TEM" at bounding box center [677, 262] width 9 height 5
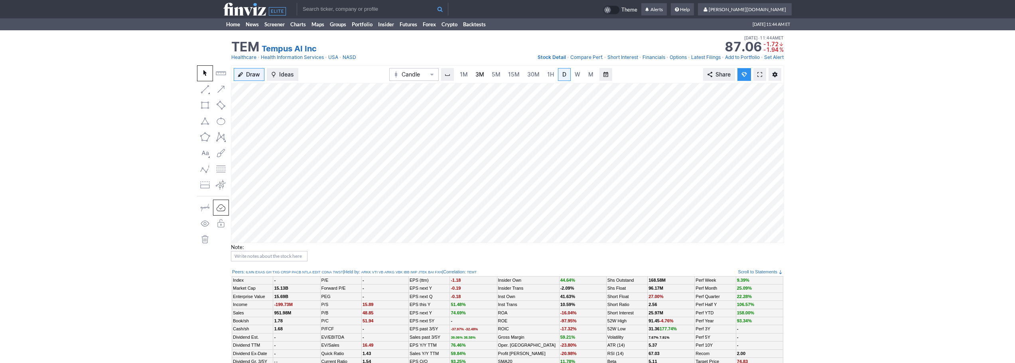
click at [472, 77] on link "3M" at bounding box center [480, 74] width 16 height 13
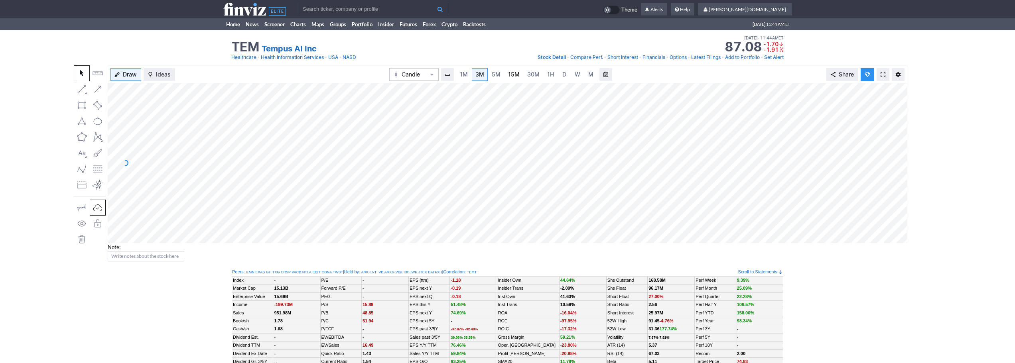
click at [515, 75] on span "15M" at bounding box center [514, 74] width 12 height 7
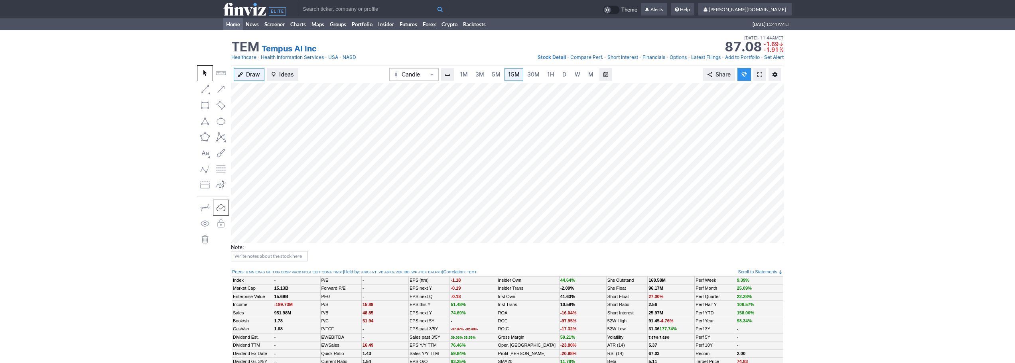
click at [234, 23] on link "Home" at bounding box center [233, 24] width 20 height 12
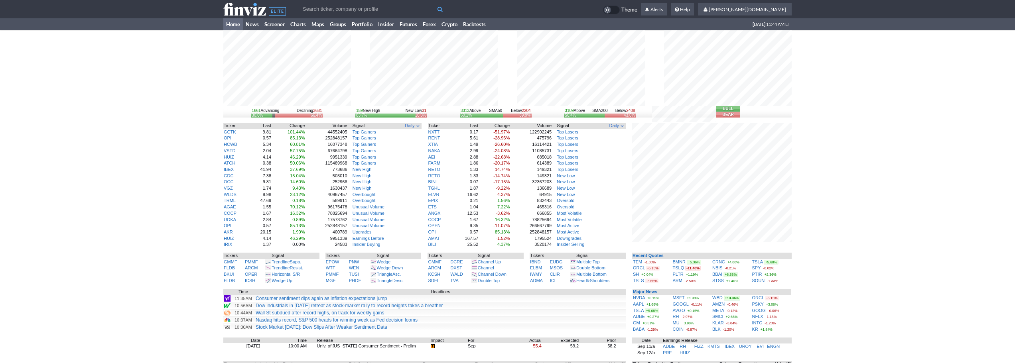
click at [301, 8] on input "text" at bounding box center [373, 9] width 152 height 13
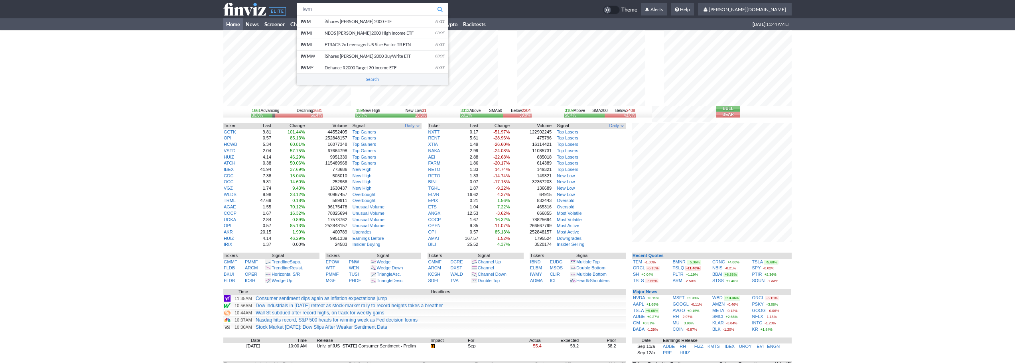
type input "iwm"
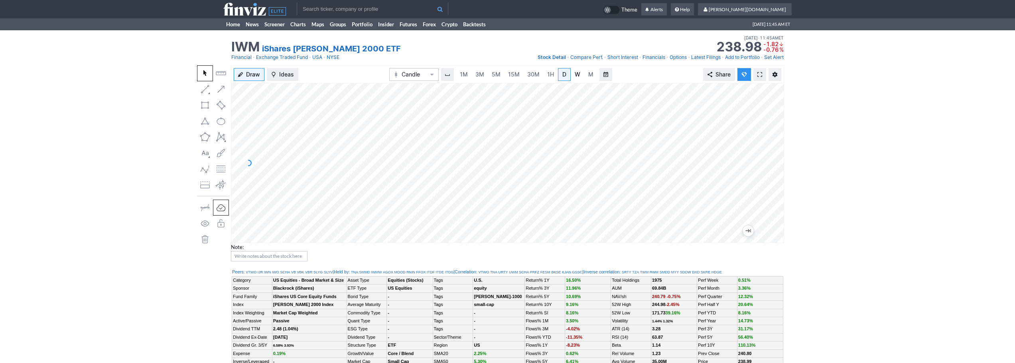
click at [575, 72] on span "W" at bounding box center [578, 74] width 6 height 7
click at [242, 4] on icon at bounding box center [254, 9] width 63 height 13
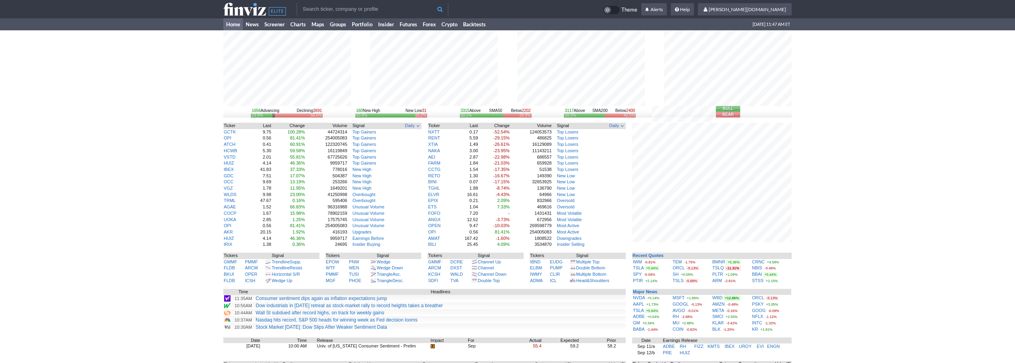
click at [830, 139] on div "1656 Advancing Declining 3691 29.9% 66.6% 160 New High New Low 31 83.8% 16.2% 3…" at bounding box center [507, 245] width 1015 height 430
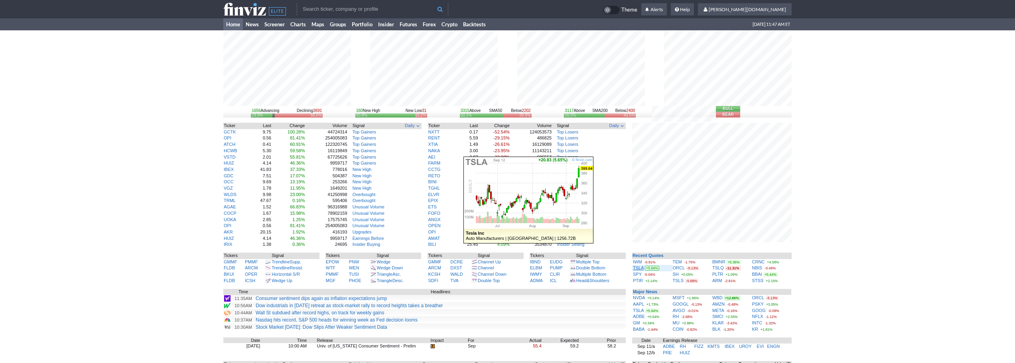
click at [634, 266] on link "TSLA" at bounding box center [638, 268] width 11 height 5
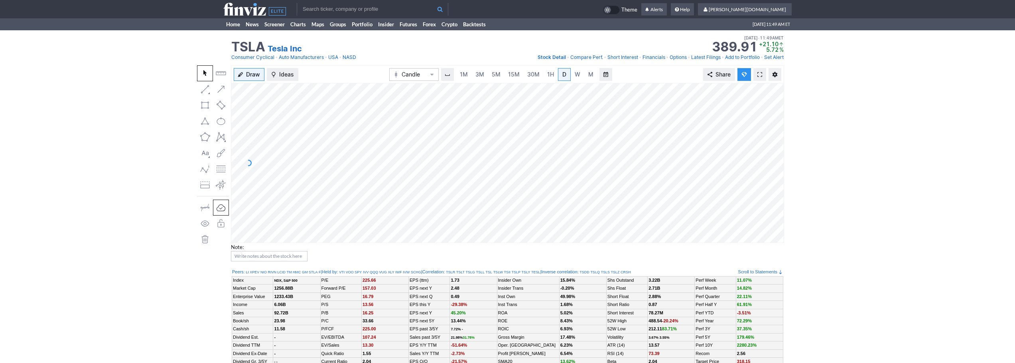
click at [309, 6] on input "text" at bounding box center [373, 9] width 152 height 13
type input "p"
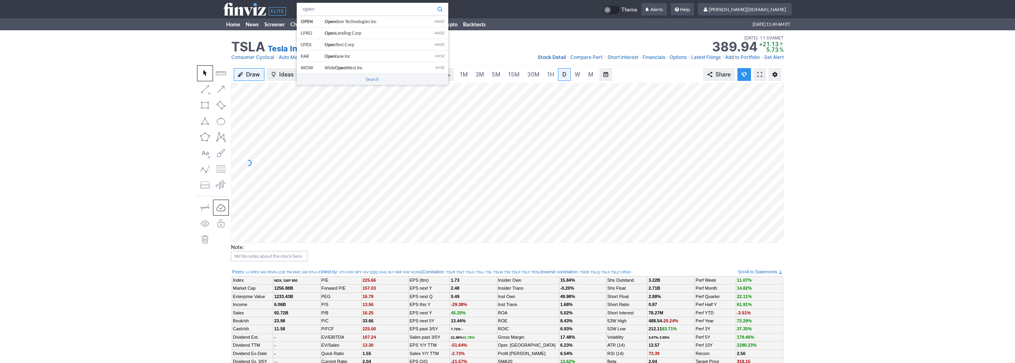
type input "open"
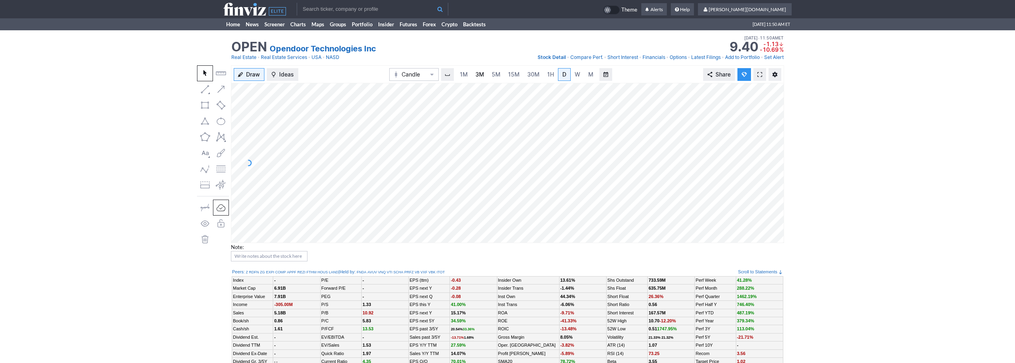
click at [484, 76] on link "3M" at bounding box center [480, 74] width 16 height 13
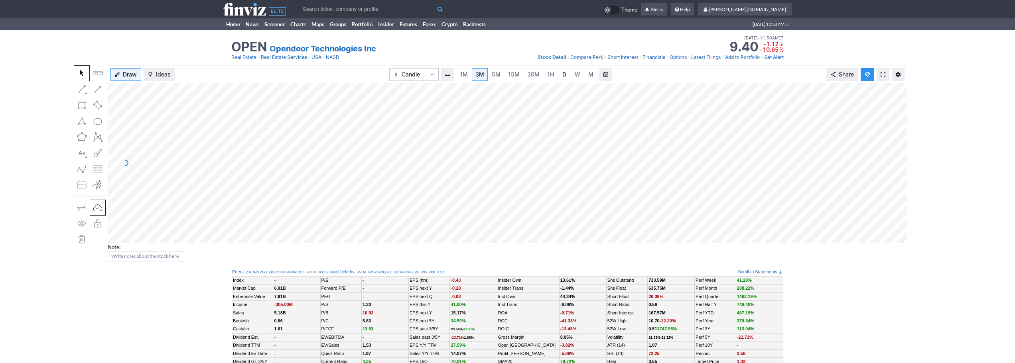
click at [568, 73] on link "D" at bounding box center [564, 74] width 13 height 13
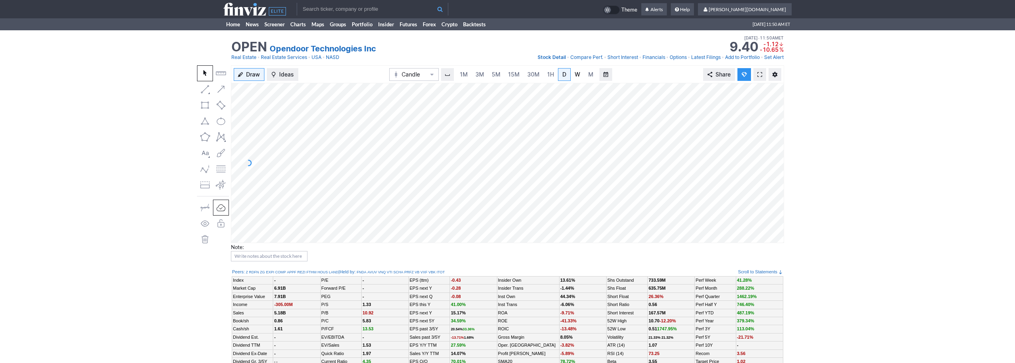
click at [579, 75] on link "W" at bounding box center [577, 74] width 13 height 13
click at [238, 27] on link "Home" at bounding box center [233, 24] width 20 height 12
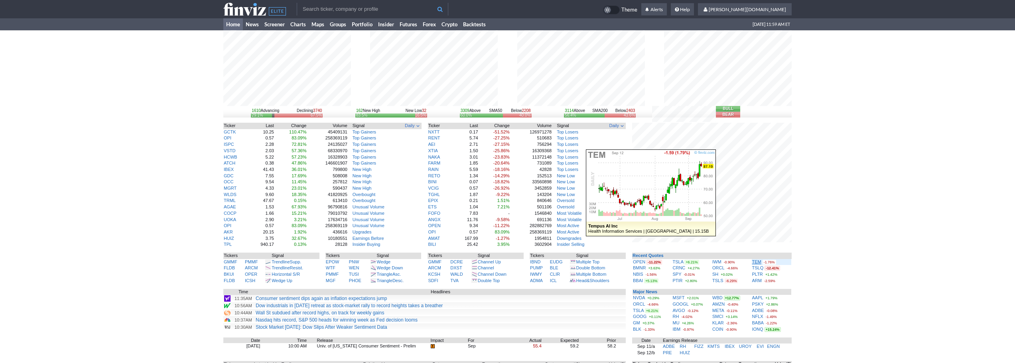
click at [757, 260] on link "TEM" at bounding box center [756, 262] width 9 height 5
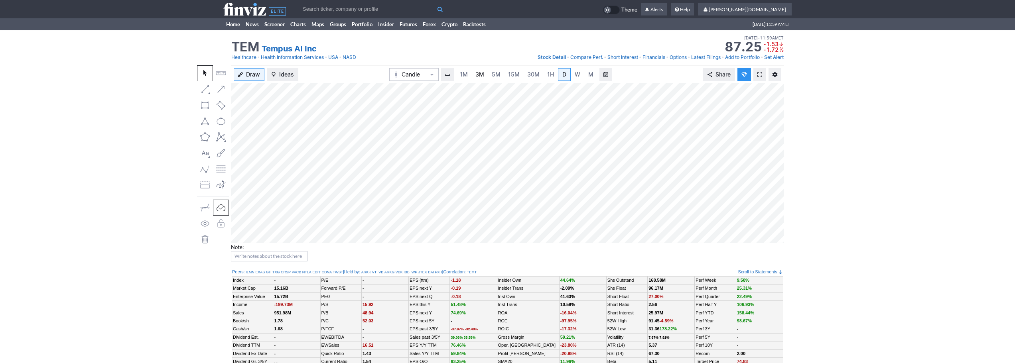
click at [483, 73] on span "3M" at bounding box center [479, 74] width 9 height 7
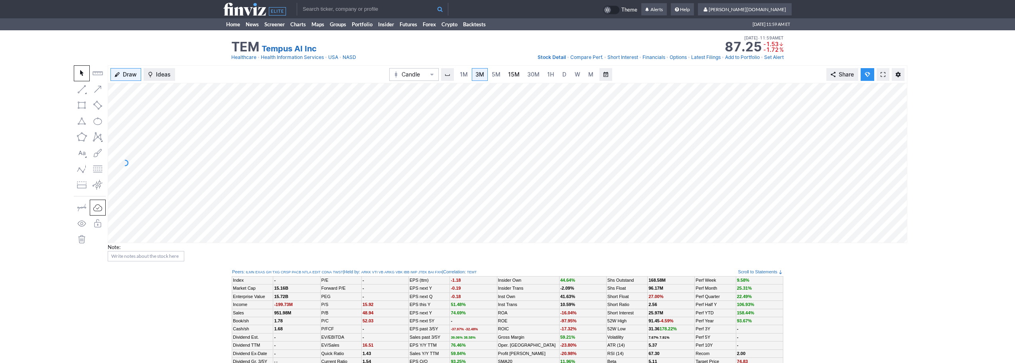
click at [510, 74] on span "15M" at bounding box center [514, 74] width 12 height 7
